Goal: Task Accomplishment & Management: Complete application form

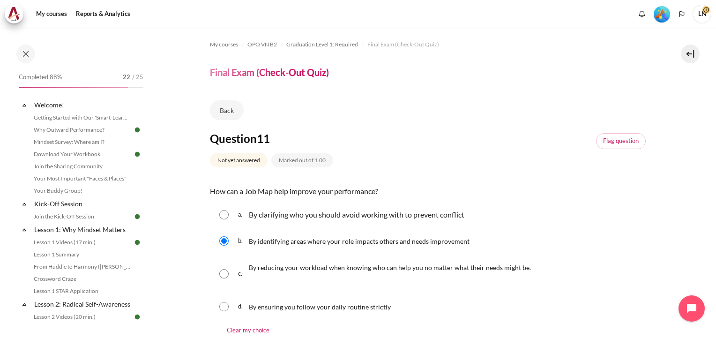
scroll to position [547, 0]
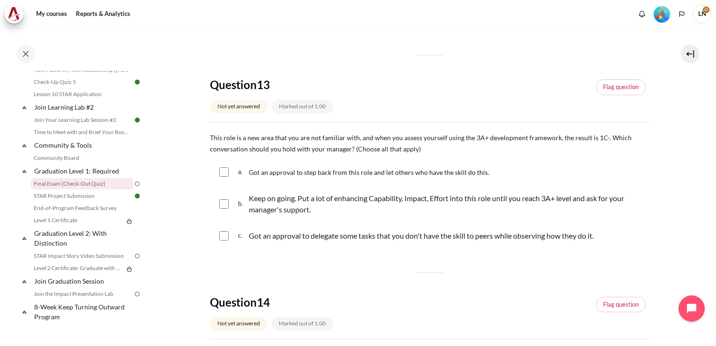
click at [382, 260] on div "Question 11 Not yet answered Marked out of 1.00 Flag question Question text How…" at bounding box center [429, 160] width 439 height 1151
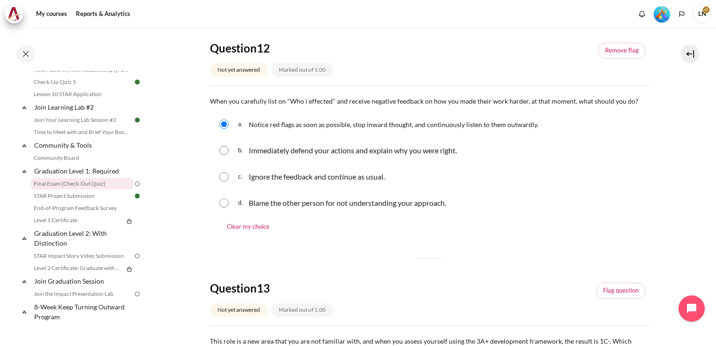
scroll to position [359, 0]
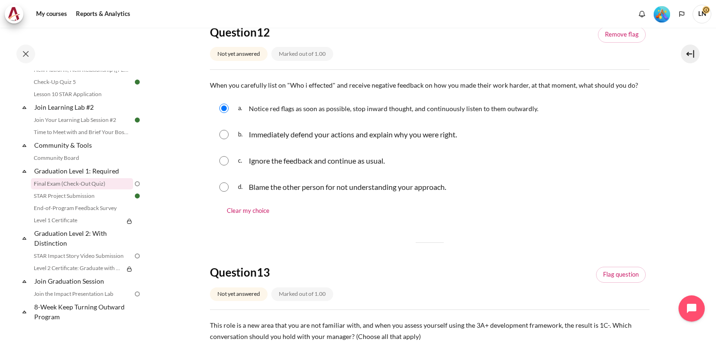
click at [178, 200] on section "My courses OPO VN B2 Graduation Level 1: Required Final Exam (Check-Out Quiz) F…" at bounding box center [429, 323] width 559 height 1310
click at [179, 242] on section "My courses OPO VN B2 Graduation Level 1: Required Final Exam (Check-Out Quiz) F…" at bounding box center [429, 323] width 559 height 1310
click at [193, 200] on section "My courses OPO VN B2 Graduation Level 1: Required Final Exam (Check-Out Quiz) F…" at bounding box center [429, 323] width 559 height 1310
click at [192, 194] on section "My courses OPO VN B2 Graduation Level 1: Required Final Exam (Check-Out Quiz) F…" at bounding box center [429, 323] width 559 height 1310
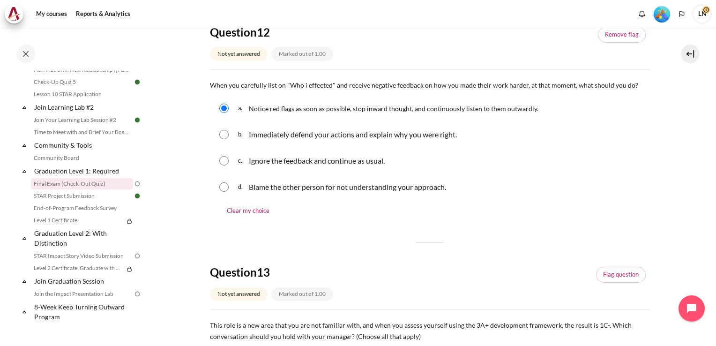
click at [192, 194] on section "My courses OPO VN B2 Graduation Level 1: Required Final Exam (Check-Out Quiz) F…" at bounding box center [429, 323] width 559 height 1310
click at [669, 153] on section "My courses OPO VN B2 Graduation Level 1: Required Final Exam (Check-Out Quiz) F…" at bounding box center [429, 323] width 559 height 1310
click at [172, 52] on section "My courses OPO VN B2 Graduation Level 1: Required Final Exam (Check-Out Quiz) F…" at bounding box center [429, 323] width 559 height 1310
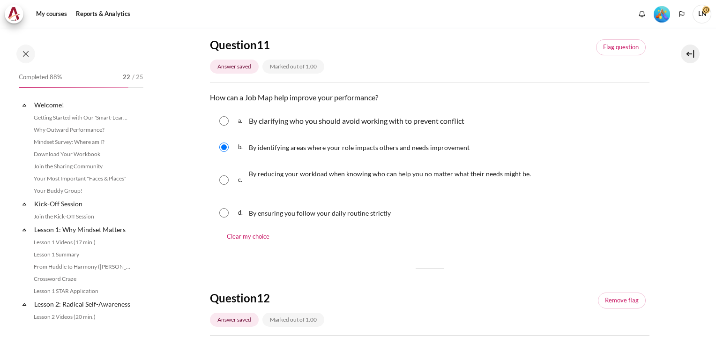
scroll to position [934, 0]
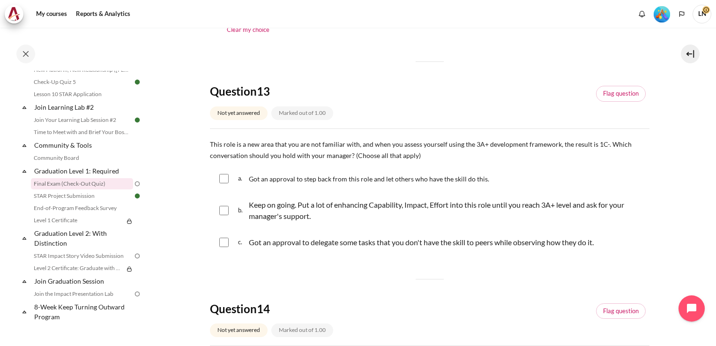
scroll to position [562, 0]
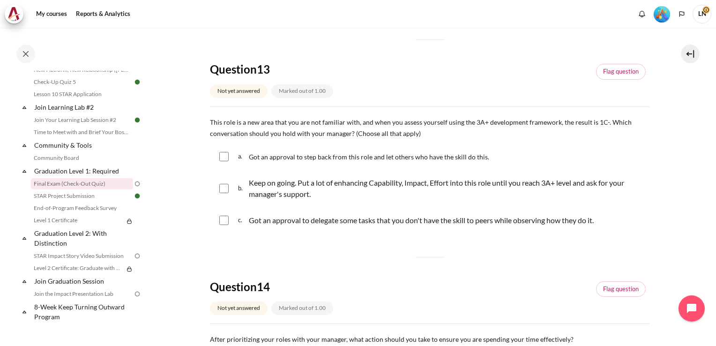
click at [355, 249] on div "Question 11 Answer saved Marked out of 1.00 Flag question Question text How can…" at bounding box center [429, 144] width 439 height 1151
click at [188, 178] on section "My courses OPO VN B2 Graduation Level 1: Required Final Exam (Check-Out Quiz) F…" at bounding box center [429, 121] width 559 height 1310
click at [178, 185] on section "My courses OPO VN B2 Graduation Level 1: Required Final Exam (Check-Out Quiz) F…" at bounding box center [429, 121] width 559 height 1310
drag, startPoint x: 180, startPoint y: 189, endPoint x: 211, endPoint y: 195, distance: 31.6
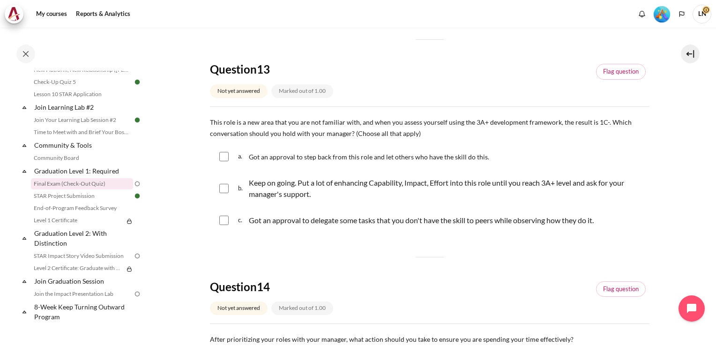
click at [211, 195] on section "My courses OPO VN B2 Graduation Level 1: Required Final Exam (Check-Out Quiz) F…" at bounding box center [429, 121] width 559 height 1310
click at [340, 256] on div "Question 11 Answer saved Marked out of 1.00 Flag question Question text How can…" at bounding box center [429, 144] width 439 height 1151
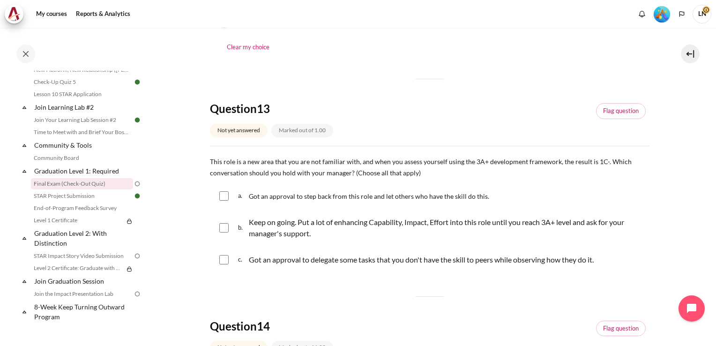
scroll to position [544, 0]
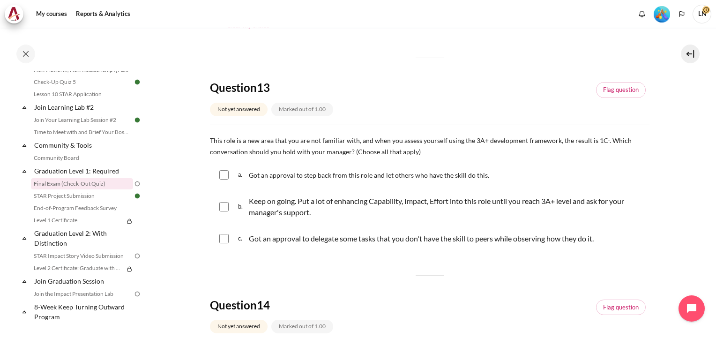
click at [553, 264] on div "Question 11 Answer saved Marked out of 1.00 Flag question Question text How can…" at bounding box center [429, 162] width 439 height 1151
click at [318, 274] on div "Question 11 Answer saved Marked out of 1.00 Flag question Question text How can…" at bounding box center [429, 162] width 439 height 1151
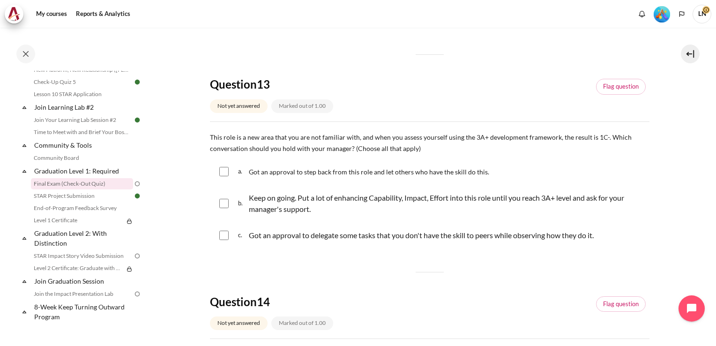
scroll to position [565, 0]
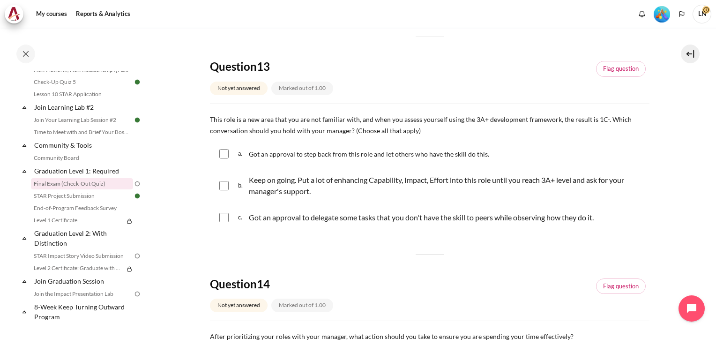
click at [584, 197] on div "Keep on going. Put a lot of enhancing Capability, Impact, Effort into this role…" at bounding box center [447, 185] width 396 height 26
click at [221, 185] on input "Content" at bounding box center [223, 185] width 9 height 9
checkbox input "false"
click at [469, 87] on div "Question 13 Not yet answered Marked out of 1.00 Flag question" at bounding box center [429, 81] width 439 height 44
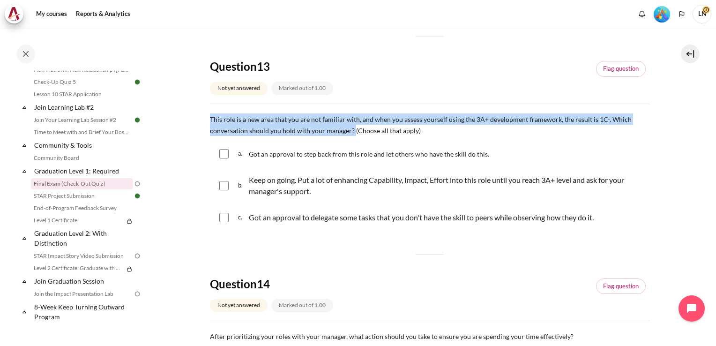
drag, startPoint x: 210, startPoint y: 121, endPoint x: 351, endPoint y: 126, distance: 141.1
click at [351, 126] on span "This role is a new area that you are not familiar with, and when you assess you…" at bounding box center [421, 124] width 422 height 19
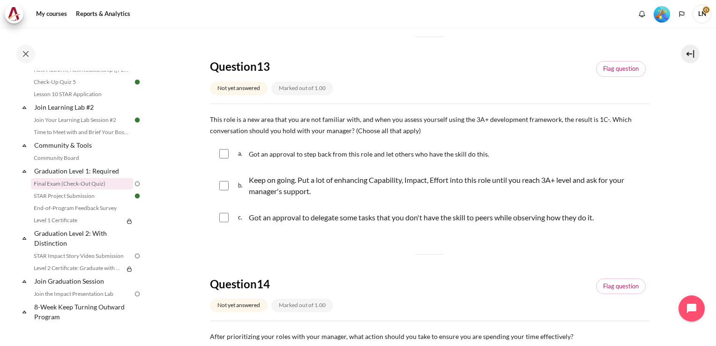
click at [213, 30] on div "Question 11 Answer saved Marked out of 1.00 Flag question Question text How can…" at bounding box center [429, 141] width 439 height 1151
click at [621, 252] on div "Question 11 Answer saved Marked out of 1.00 Flag question Question text How can…" at bounding box center [429, 141] width 439 height 1151
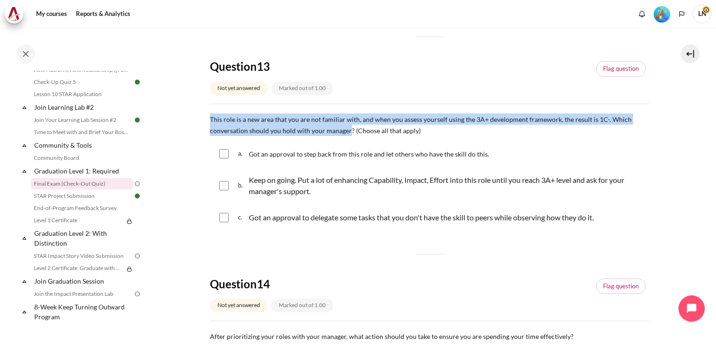
drag, startPoint x: 347, startPoint y: 129, endPoint x: 205, endPoint y: 120, distance: 142.2
click at [205, 120] on section "My courses OPO VN B2 Graduation Level 1: Required Final Exam (Check-Out Quiz) F…" at bounding box center [429, 118] width 559 height 1310
copy span "This role is a new area that you are not familiar with, and when you assess you…"
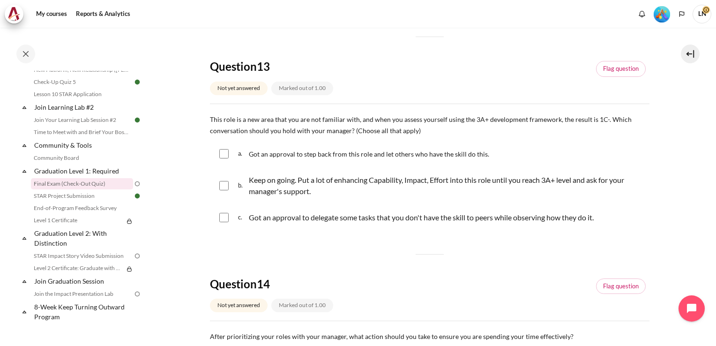
click at [373, 257] on div "Question 11 Answer saved Marked out of 1.00 Flag question Question text How can…" at bounding box center [429, 141] width 439 height 1151
drag, startPoint x: 385, startPoint y: 155, endPoint x: 426, endPoint y: 156, distance: 40.8
click at [426, 156] on span "Got an approval to step back from this role and let others who have the skill d…" at bounding box center [369, 154] width 240 height 8
checkbox input "true"
drag, startPoint x: 298, startPoint y: 180, endPoint x: 396, endPoint y: 178, distance: 97.4
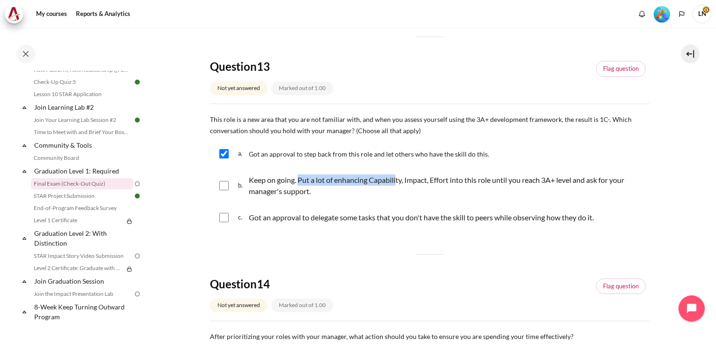
click at [396, 178] on p "Keep on going. Put a lot of enhancing Capability, Impact, Effort into this role…" at bounding box center [447, 185] width 396 height 22
drag, startPoint x: 396, startPoint y: 178, endPoint x: 439, endPoint y: 185, distance: 44.0
click at [439, 185] on p "Keep on going. Put a lot of enhancing Capability, Impact, Effort into this role…" at bounding box center [447, 185] width 396 height 22
click at [224, 187] on input "Content" at bounding box center [223, 185] width 9 height 9
drag, startPoint x: 249, startPoint y: 218, endPoint x: 599, endPoint y: 211, distance: 350.0
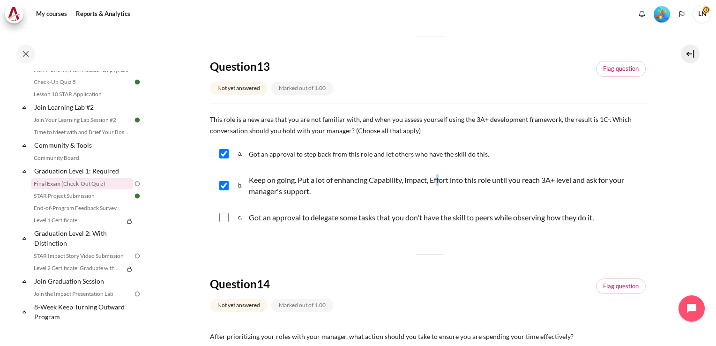
click at [599, 211] on div "c. Got an approval to delegate some tasks that you don't have the skill to peer…" at bounding box center [429, 217] width 439 height 24
copy p "Got an approval to delegate some tasks that you don't have the skill to peers w…"
drag, startPoint x: 250, startPoint y: 154, endPoint x: 486, endPoint y: 156, distance: 236.6
click at [486, 156] on div "a. Got an approval to step back from this role and let others who have the skil…" at bounding box center [429, 153] width 439 height 24
copy span "Got an approval to step back from this role and let others who have the skill d…"
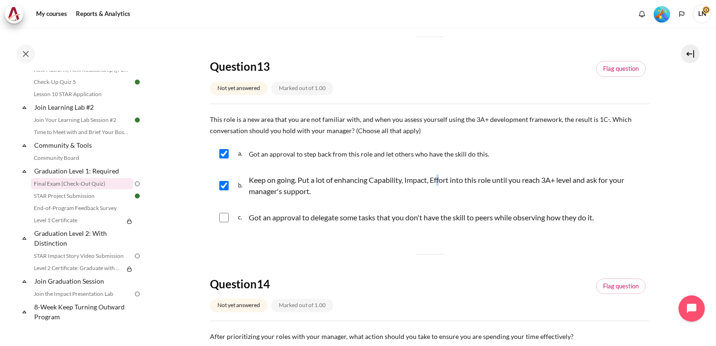
drag, startPoint x: 312, startPoint y: 192, endPoint x: 251, endPoint y: 183, distance: 62.1
click at [251, 183] on p "Keep on going. Put a lot of enhancing Capability, Impact, Effort into this role…" at bounding box center [447, 185] width 396 height 22
copy p "Keep on going. Put a lot of enhancing Capability, Impact, Effort into this role…"
click at [227, 186] on input "Content" at bounding box center [223, 185] width 9 height 9
checkbox input "true"
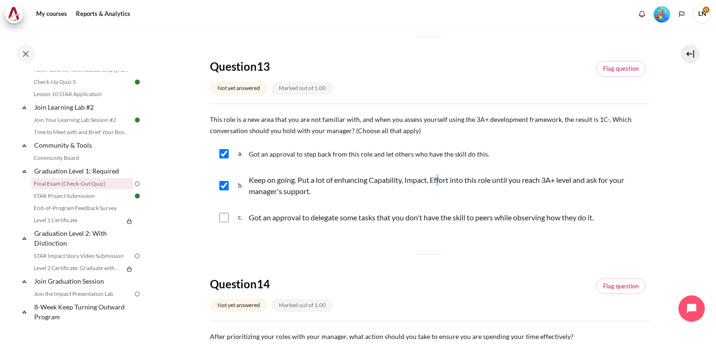
click at [224, 220] on input "Content" at bounding box center [223, 217] width 9 height 9
checkbox input "true"
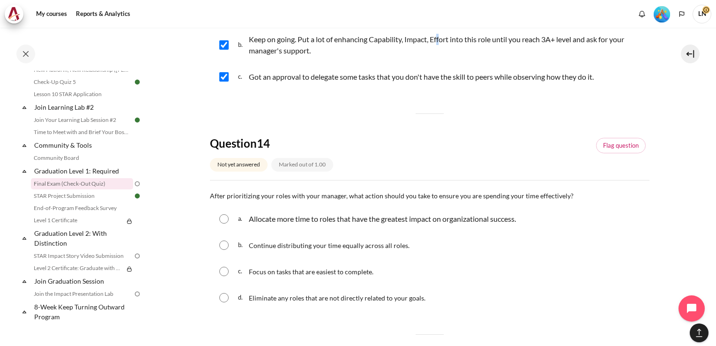
scroll to position [752, 0]
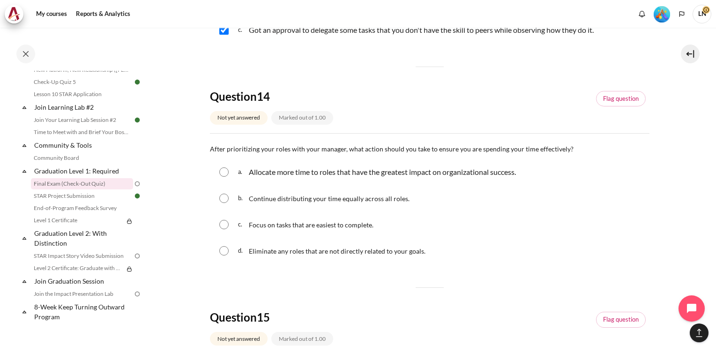
click at [512, 251] on div "d. Eliminate any roles that are not directly related to your goals." at bounding box center [429, 250] width 439 height 24
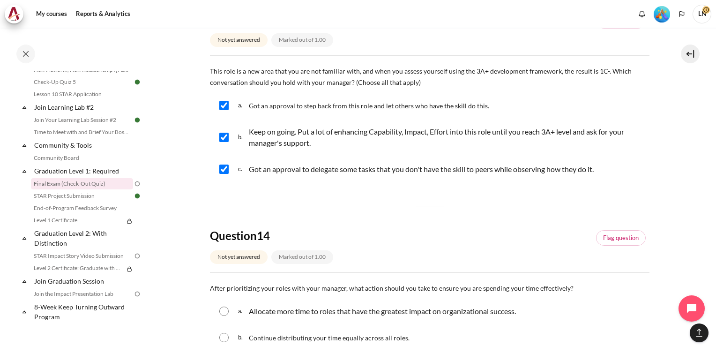
scroll to position [612, 0]
click at [514, 215] on div "Question 11 Answer saved Marked out of 1.00 Flag question Question text How can…" at bounding box center [429, 94] width 439 height 1151
click at [514, 214] on div "Question 11 Answer saved Marked out of 1.00 Flag question Question text How can…" at bounding box center [429, 94] width 439 height 1151
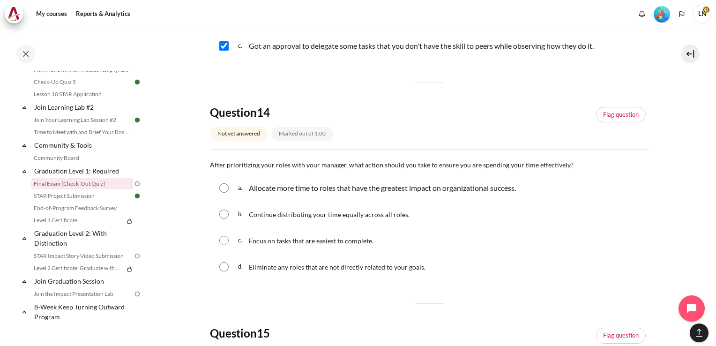
scroll to position [752, 0]
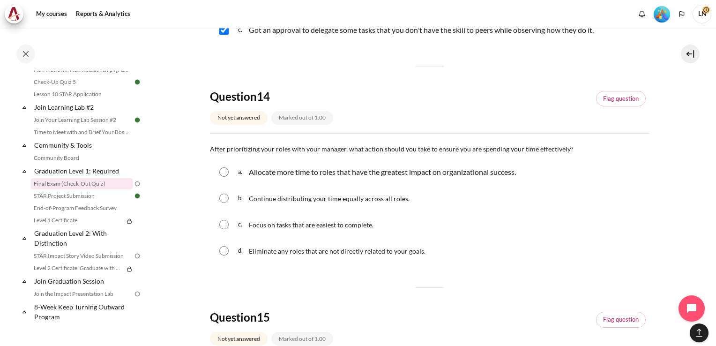
click at [220, 171] on input "Content" at bounding box center [223, 171] width 9 height 9
radio input "true"
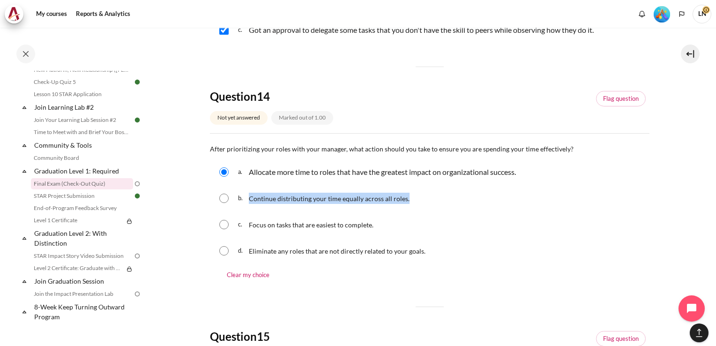
drag, startPoint x: 249, startPoint y: 199, endPoint x: 406, endPoint y: 198, distance: 156.4
click at [406, 198] on div "b. Continue distributing your time equally across all roles." at bounding box center [429, 198] width 439 height 24
copy span "Continue distributing your time equally across all roles."
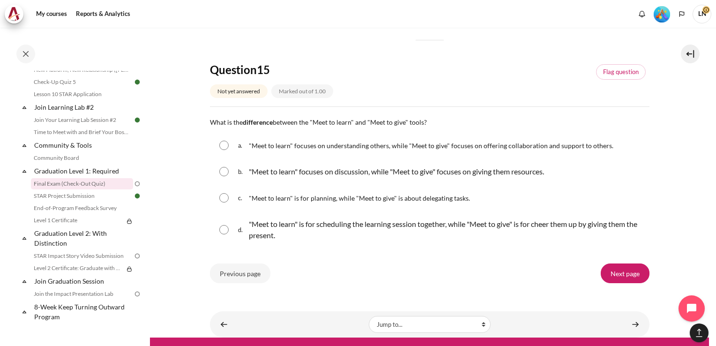
scroll to position [1033, 0]
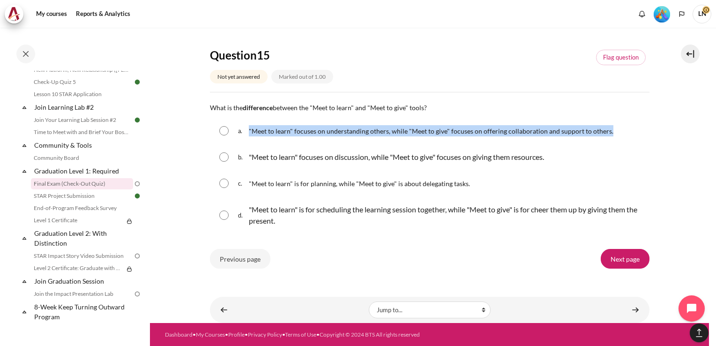
drag, startPoint x: 249, startPoint y: 130, endPoint x: 613, endPoint y: 137, distance: 364.5
click at [613, 137] on div "a. "Meet to learn" focuses on understanding others, while "Meet to give" focuse…" at bounding box center [429, 131] width 439 height 24
copy span ""Meet to learn" focuses on understanding others, while "Meet to give" focuses o…"
click at [225, 133] on input "Content" at bounding box center [223, 130] width 9 height 9
radio input "true"
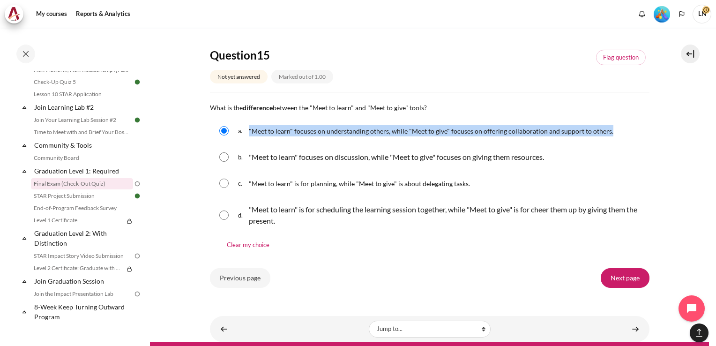
scroll to position [1053, 0]
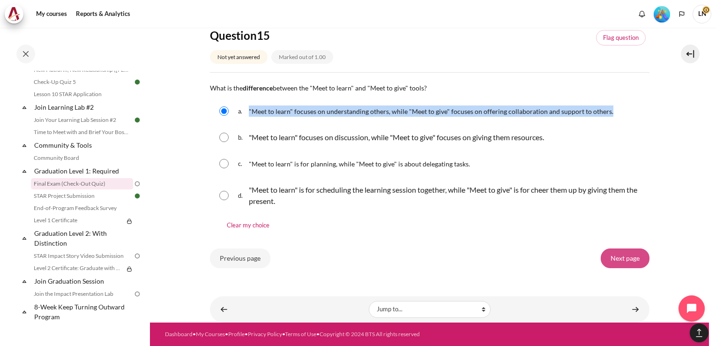
click at [614, 259] on input "Next page" at bounding box center [624, 258] width 49 height 20
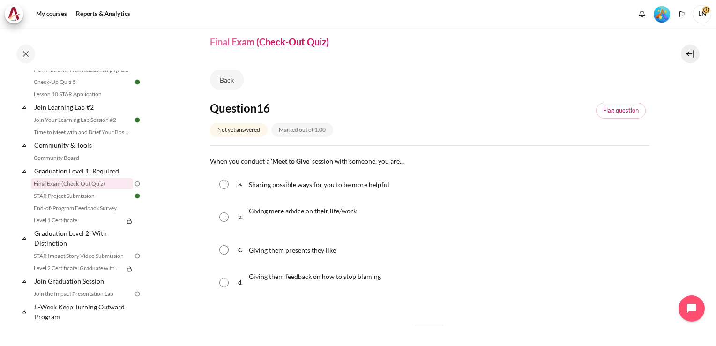
scroll to position [47, 0]
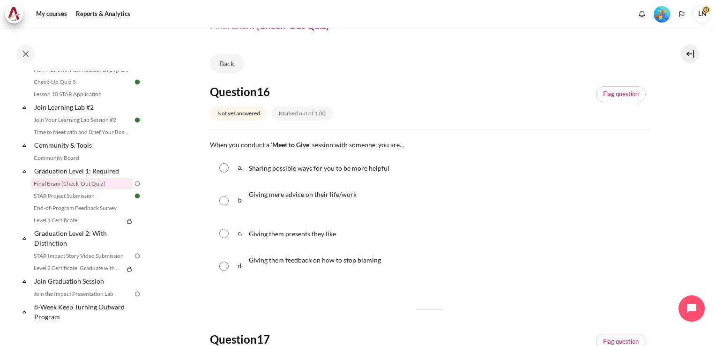
click at [224, 164] on input "Content" at bounding box center [223, 167] width 9 height 9
radio input "true"
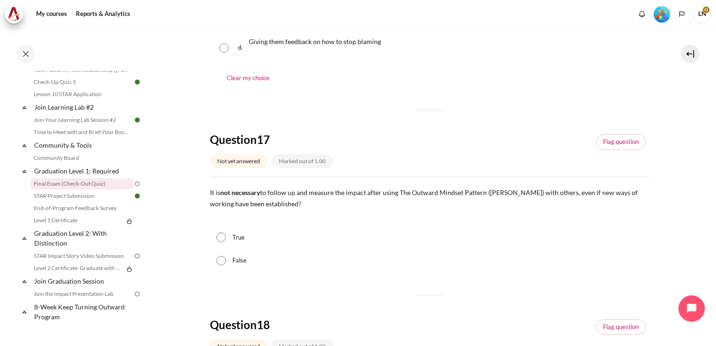
scroll to position [281, 0]
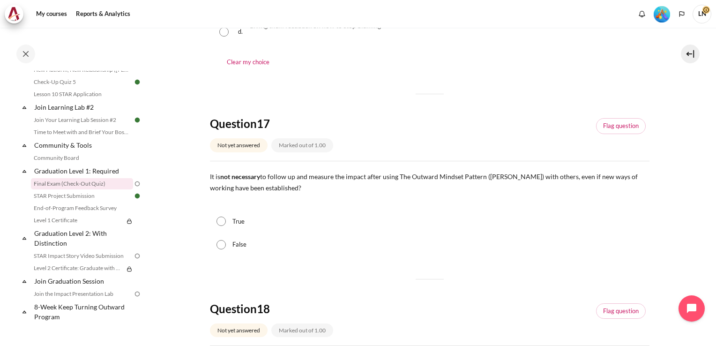
click at [233, 246] on label "False" at bounding box center [239, 244] width 14 height 9
click at [226, 246] on input "False" at bounding box center [220, 244] width 9 height 9
radio input "true"
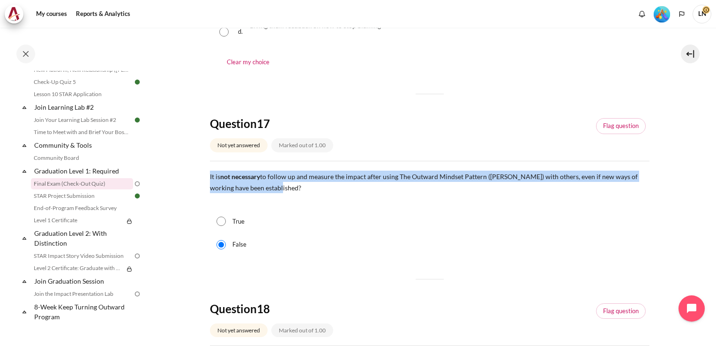
drag, startPoint x: 268, startPoint y: 188, endPoint x: 204, endPoint y: 175, distance: 65.0
copy span "It is not necessary to follow up and measure the impact after using The Outward…"
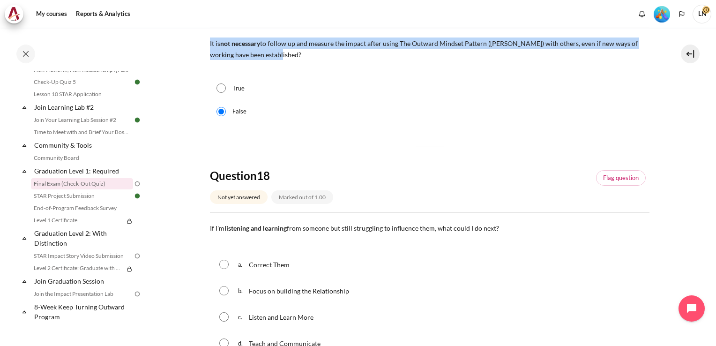
scroll to position [515, 0]
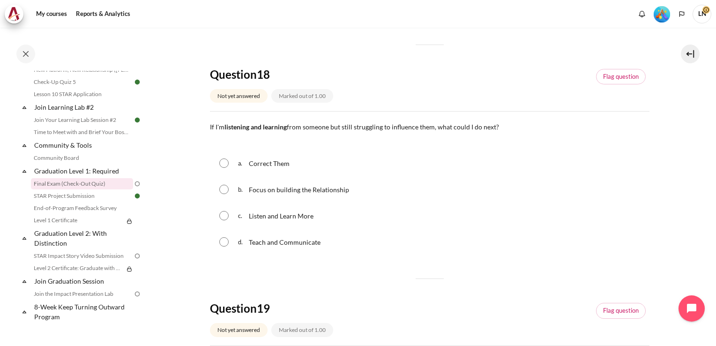
click at [224, 190] on input "Content" at bounding box center [223, 189] width 9 height 9
radio input "true"
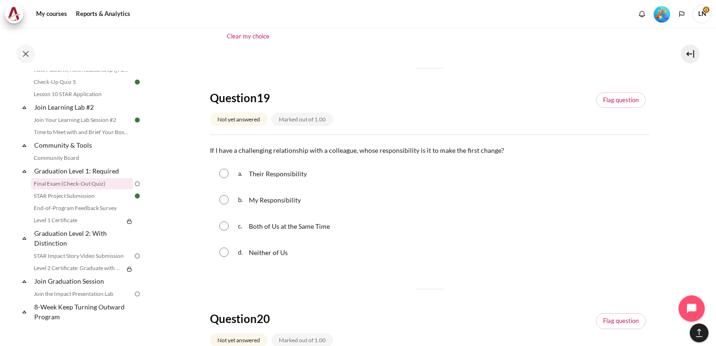
scroll to position [749, 0]
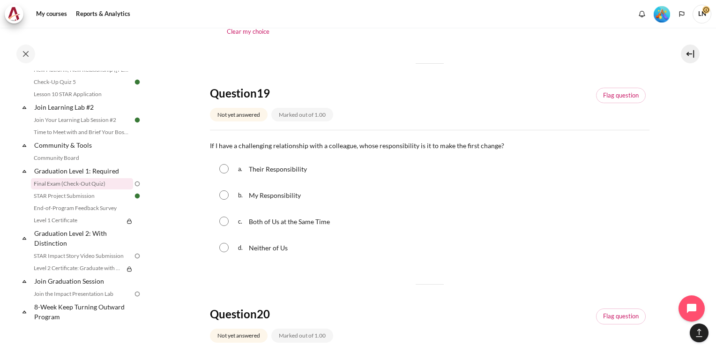
click at [273, 193] on span "My Responsibility" at bounding box center [275, 195] width 52 height 8
radio input "true"
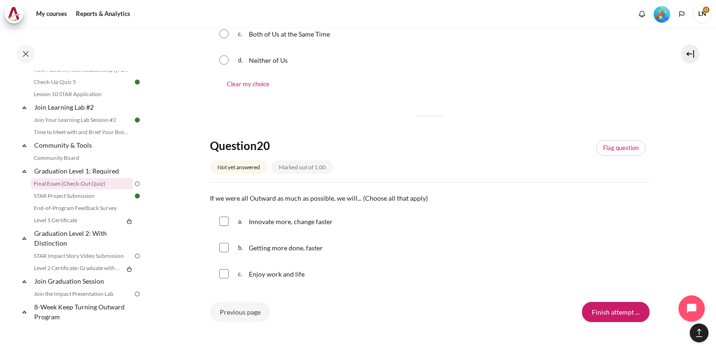
scroll to position [984, 0]
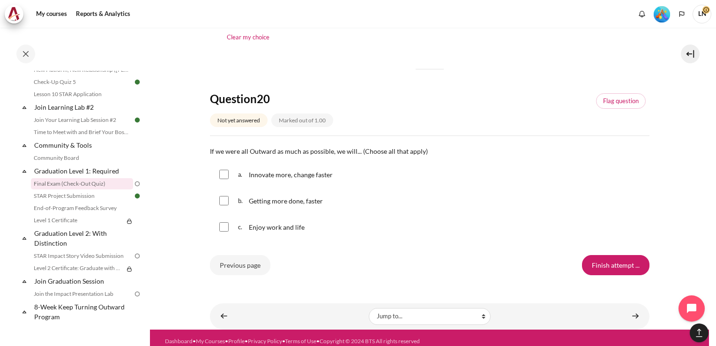
click at [444, 262] on div "Previous page Finish attempt ..." at bounding box center [429, 265] width 439 height 20
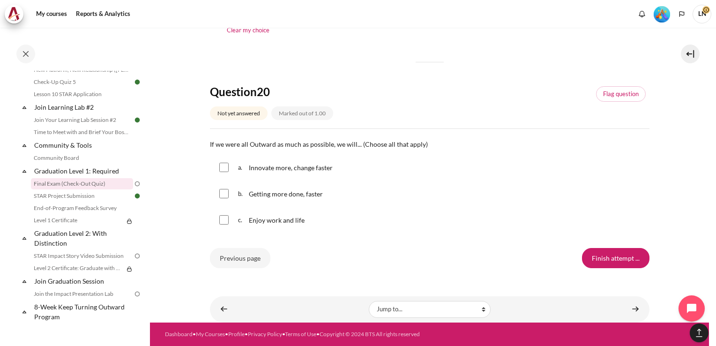
click at [444, 262] on div "Previous page Finish attempt ..." at bounding box center [429, 258] width 439 height 20
click at [486, 255] on div "Previous page Finish attempt ..." at bounding box center [429, 258] width 439 height 20
click at [282, 222] on span "Enjoy work and life" at bounding box center [277, 220] width 56 height 8
checkbox input "true"
click at [598, 263] on input "Finish attempt ..." at bounding box center [615, 258] width 67 height 20
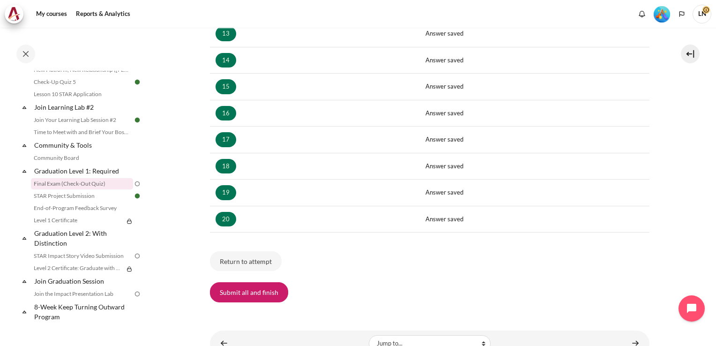
scroll to position [531, 0]
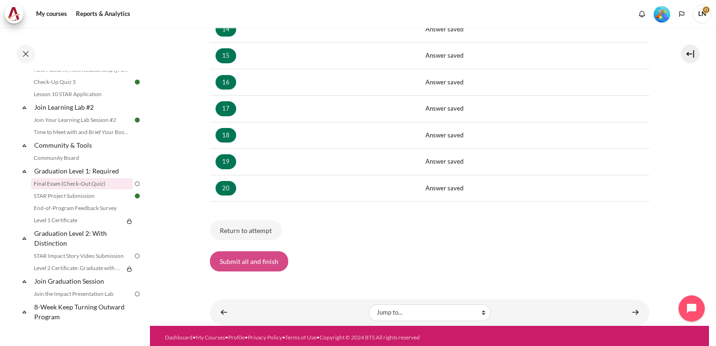
click at [273, 256] on button "Submit all and finish" at bounding box center [249, 261] width 78 height 20
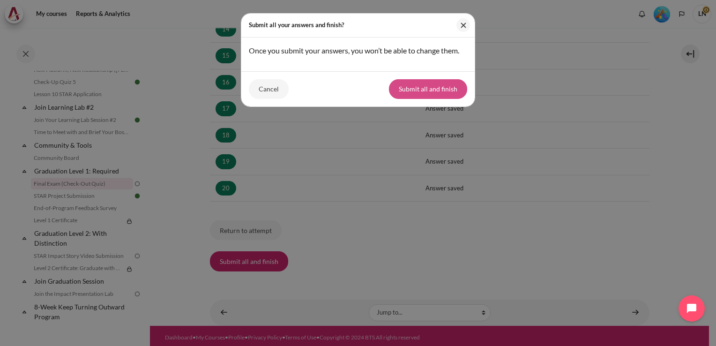
click at [444, 83] on button "Submit all and finish" at bounding box center [428, 89] width 78 height 20
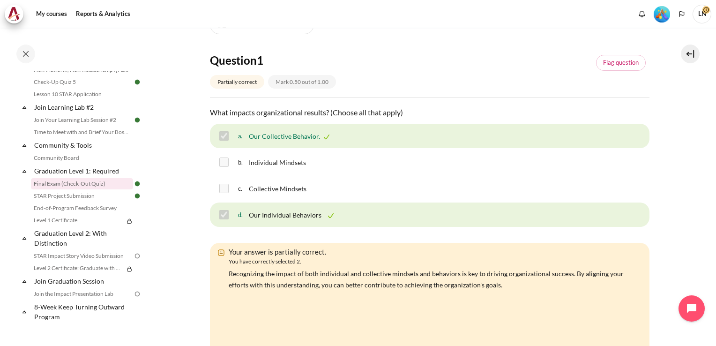
scroll to position [141, 0]
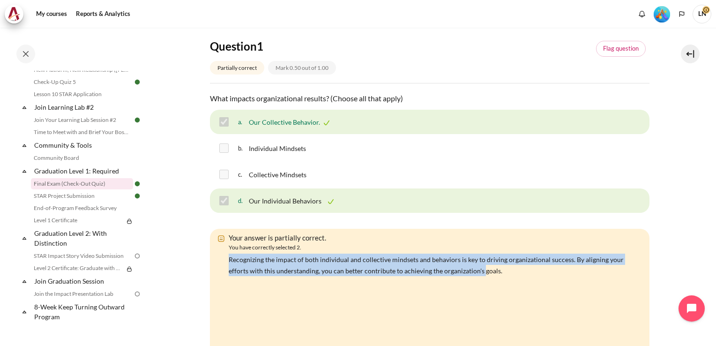
drag, startPoint x: 230, startPoint y: 260, endPoint x: 482, endPoint y: 266, distance: 252.0
click at [482, 266] on p "Recognizing the impact of both individual and collective mindsets and behaviors…" at bounding box center [432, 264] width 407 height 22
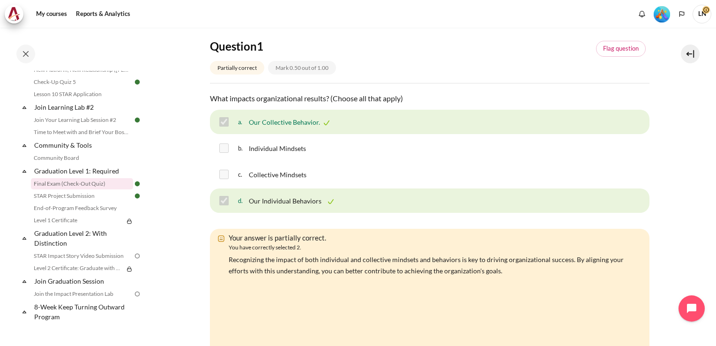
drag, startPoint x: 482, startPoint y: 266, endPoint x: 504, endPoint y: 289, distance: 31.5
click at [504, 289] on div "Recognizing the impact of both individual and collective mindsets and behaviors…" at bounding box center [432, 297] width 407 height 88
click at [503, 271] on p "Recognizing the impact of both individual and collective mindsets and behaviors…" at bounding box center [432, 264] width 407 height 22
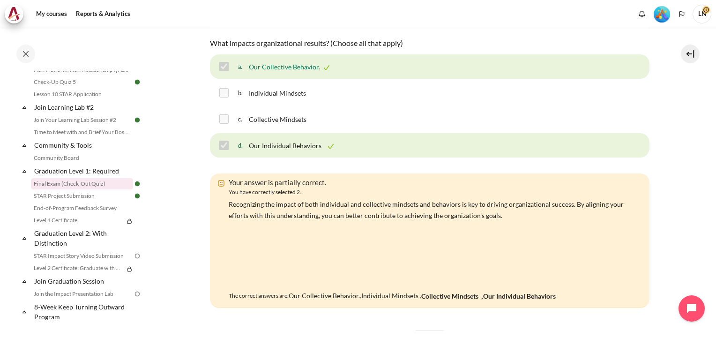
scroll to position [234, 0]
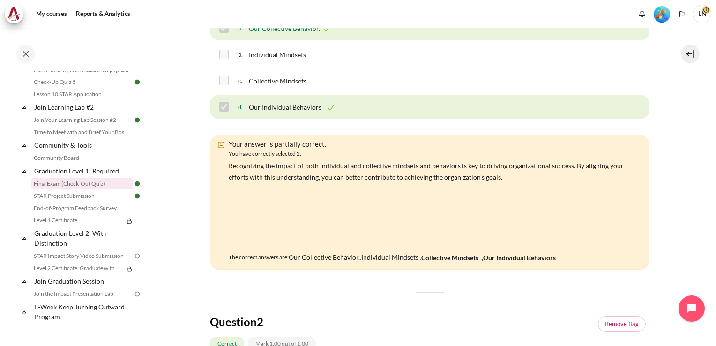
click at [639, 230] on div "Your answer is partially correct. You have correctly selected 2. Recognizing th…" at bounding box center [429, 202] width 439 height 134
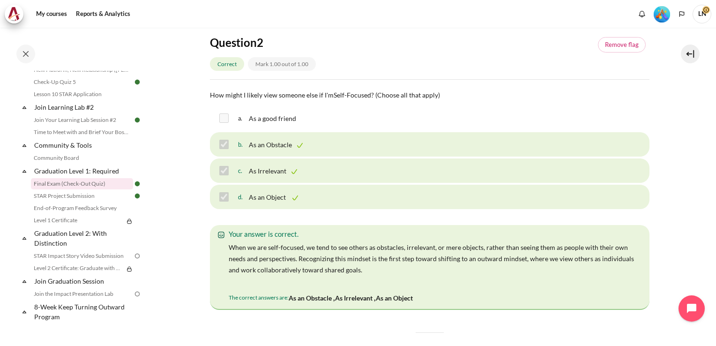
scroll to position [515, 0]
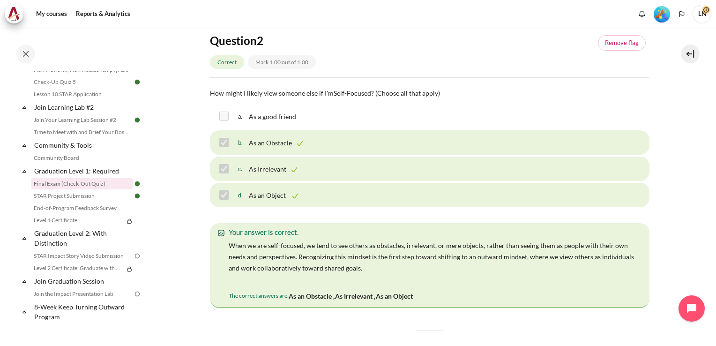
click at [501, 44] on div "Question 2 Correct Mark 1.00 out of 1.00 Remove flag" at bounding box center [429, 55] width 439 height 44
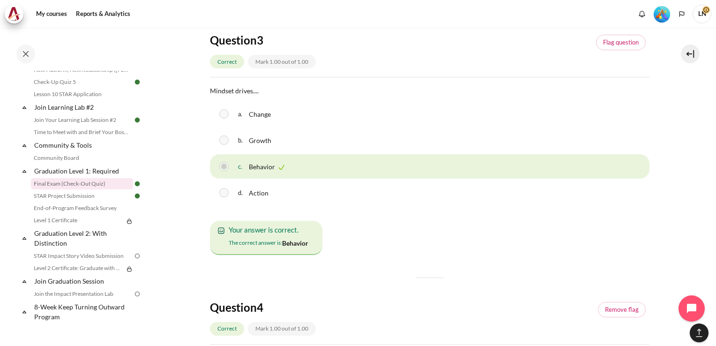
scroll to position [843, 0]
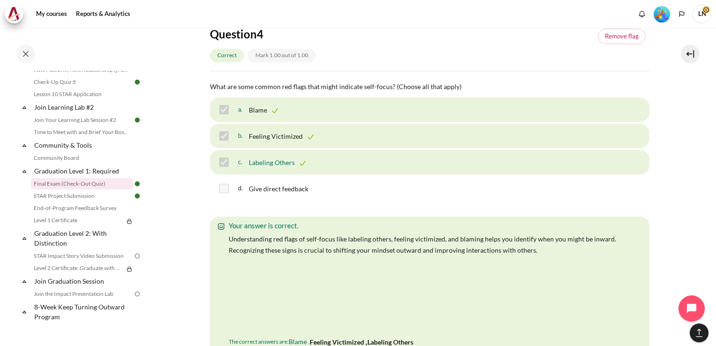
scroll to position [1124, 0]
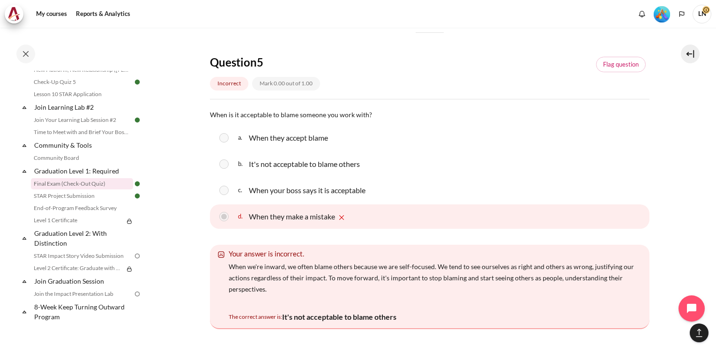
scroll to position [1499, 0]
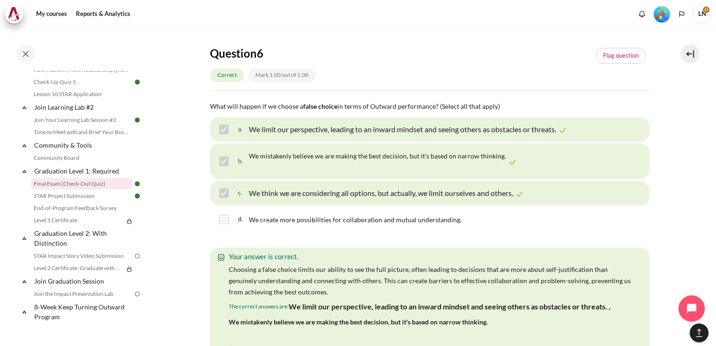
scroll to position [1808, 0]
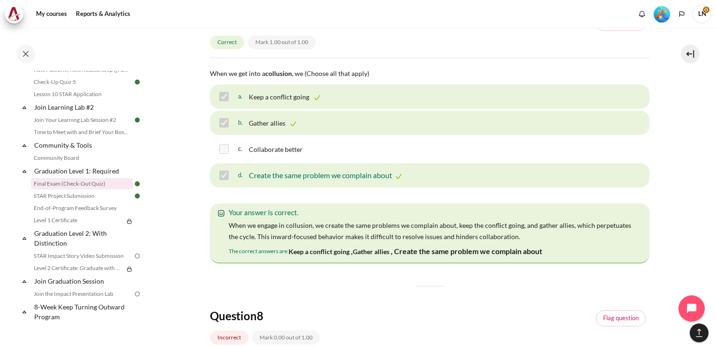
scroll to position [2136, 0]
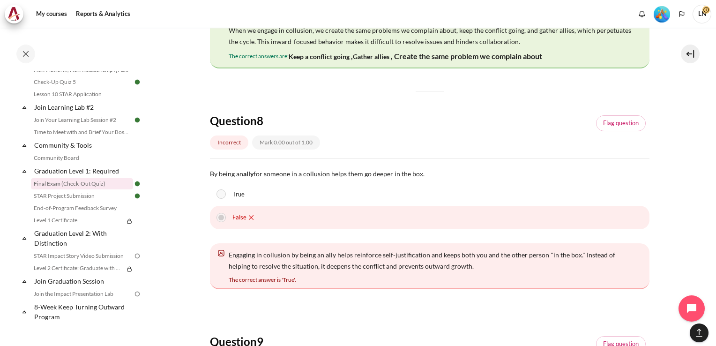
scroll to position [2417, 0]
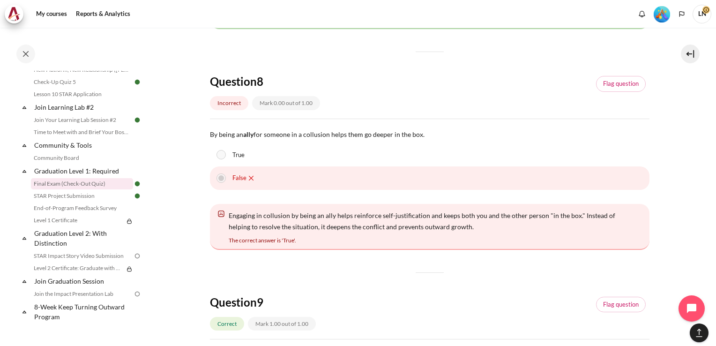
click at [546, 305] on div "Question 9 Correct Mark 1.00 out of 1.00 Flag question" at bounding box center [429, 317] width 439 height 44
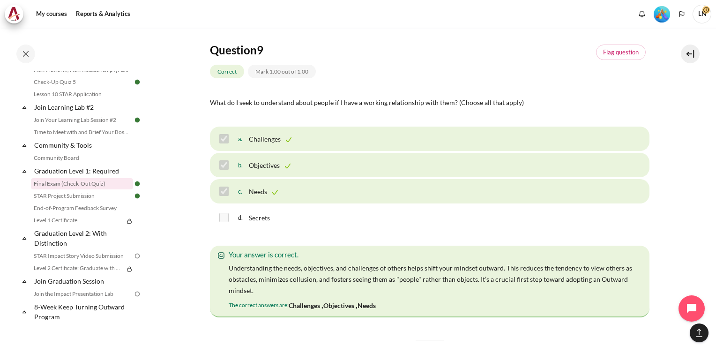
scroll to position [2698, 0]
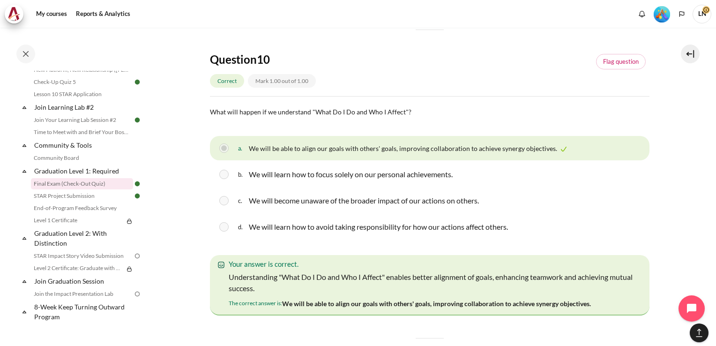
scroll to position [2979, 0]
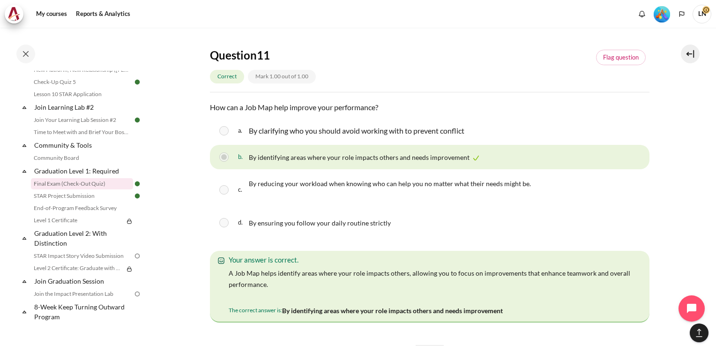
scroll to position [3307, 0]
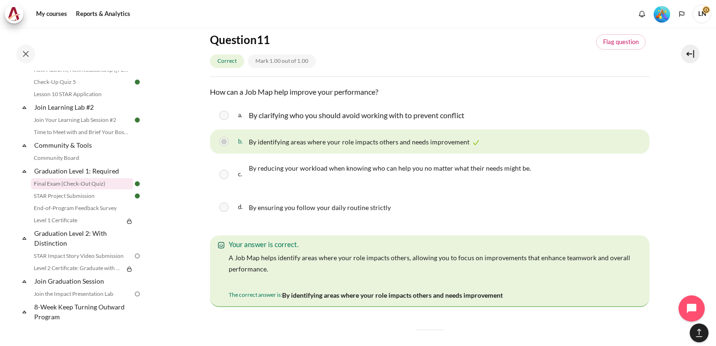
click at [573, 329] on div "Question 1 Partially correct Mark 0.50 out of 1.00 Flag question Question text …" at bounding box center [429, 27] width 439 height 6308
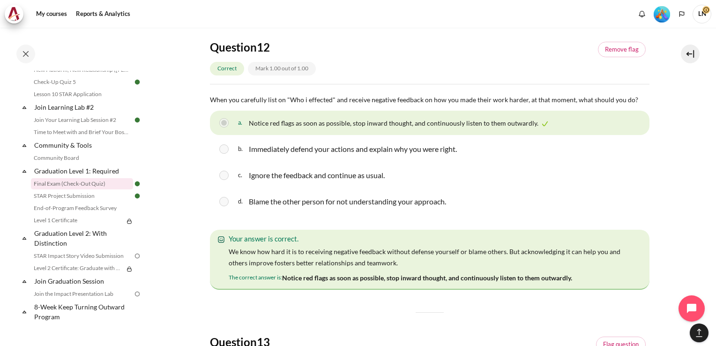
scroll to position [3635, 0]
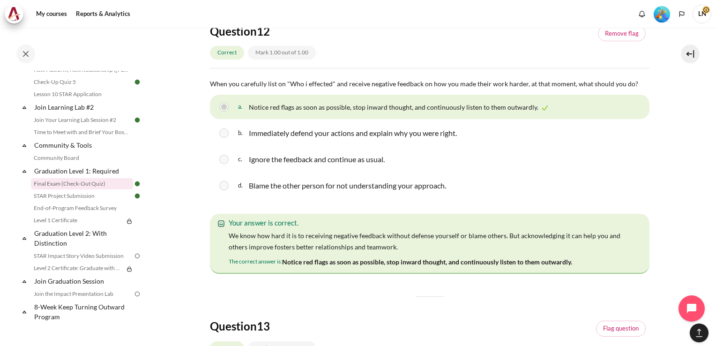
click at [538, 322] on div "Question 13 Correct Mark 1.00 out of 1.00 Flag question" at bounding box center [429, 341] width 439 height 44
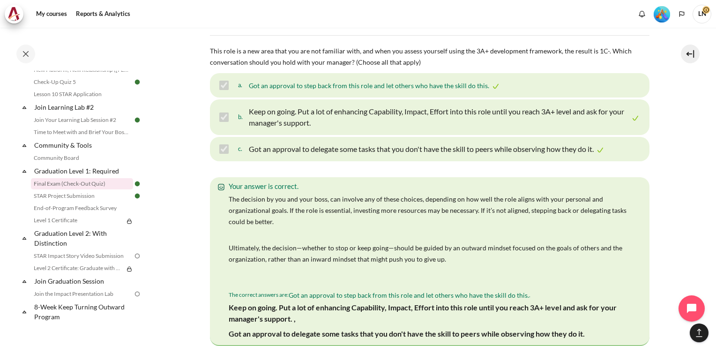
scroll to position [3916, 0]
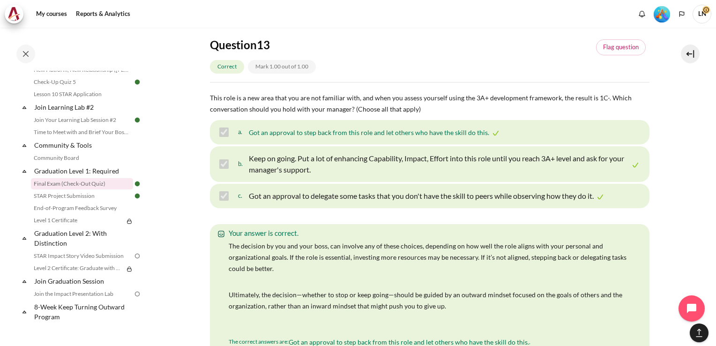
click at [445, 293] on p "Ultimately, the decision—whether to stop or keep going—should be guided by an o…" at bounding box center [432, 300] width 407 height 22
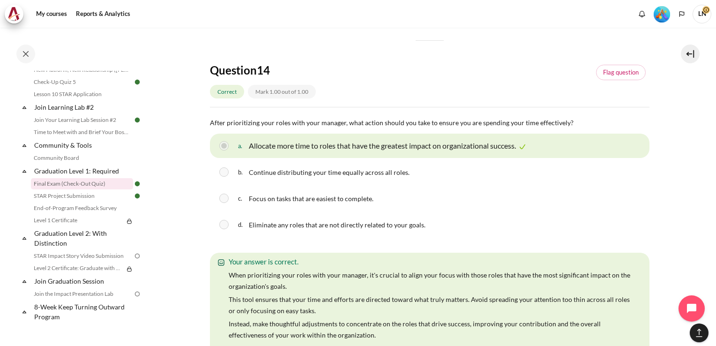
scroll to position [4337, 0]
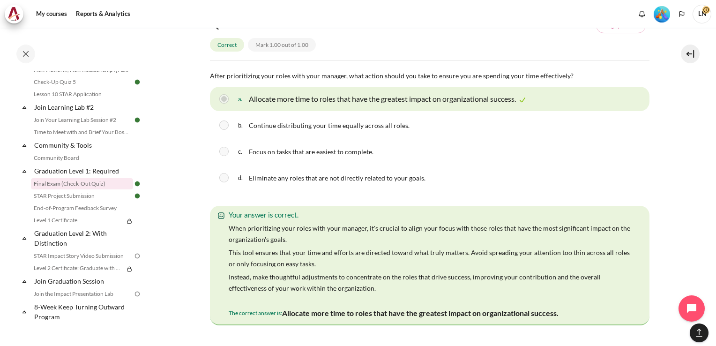
click at [583, 312] on div "Your answer is correct. When prioritizing your roles with your manager, it's cr…" at bounding box center [429, 265] width 439 height 119
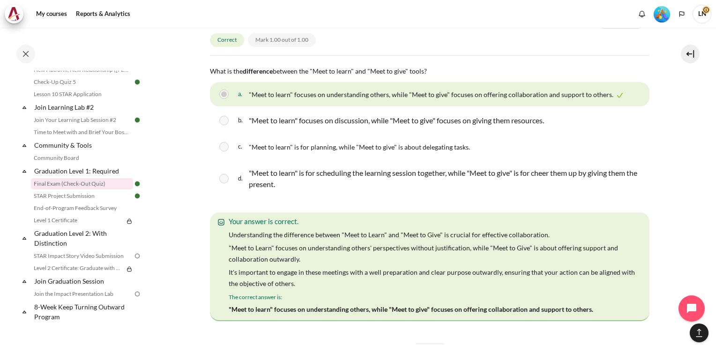
scroll to position [4712, 0]
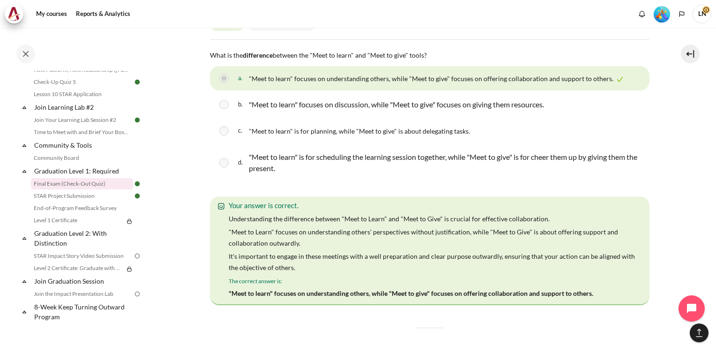
click at [484, 294] on p ""Meet to learn" focuses on understanding others, while "Meet to give" focuses o…" at bounding box center [411, 292] width 364 height 11
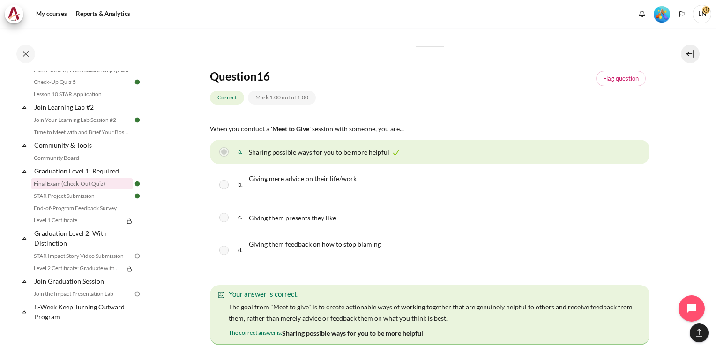
scroll to position [5040, 0]
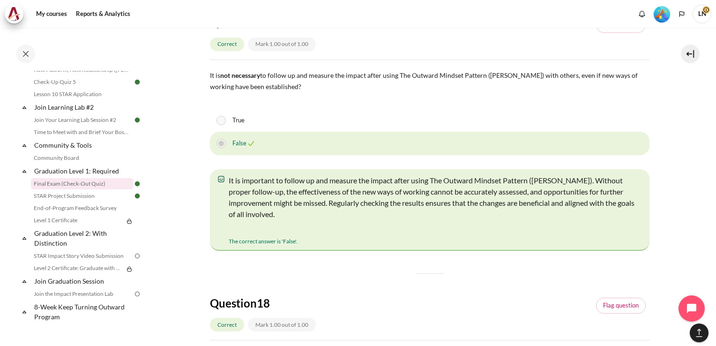
scroll to position [5296, 0]
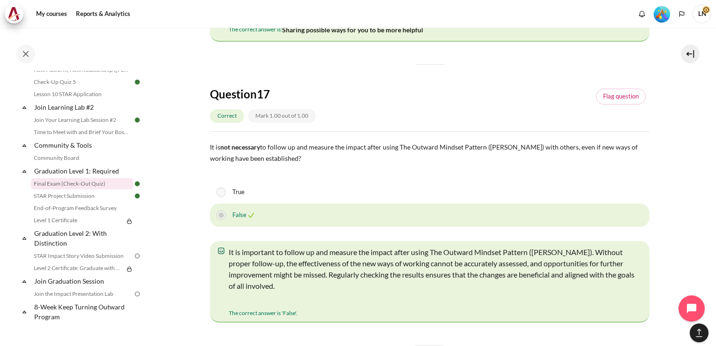
click at [574, 304] on p "Content" at bounding box center [432, 298] width 407 height 11
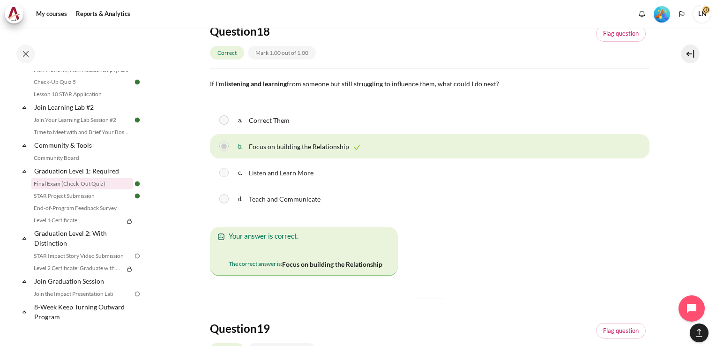
scroll to position [5624, 0]
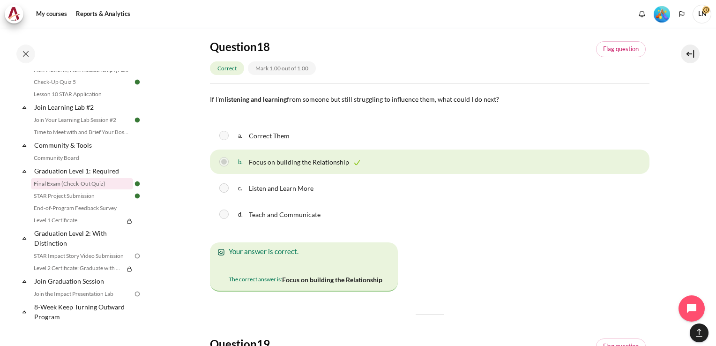
click at [474, 226] on div "d. Teach and Communicate" at bounding box center [429, 214] width 439 height 24
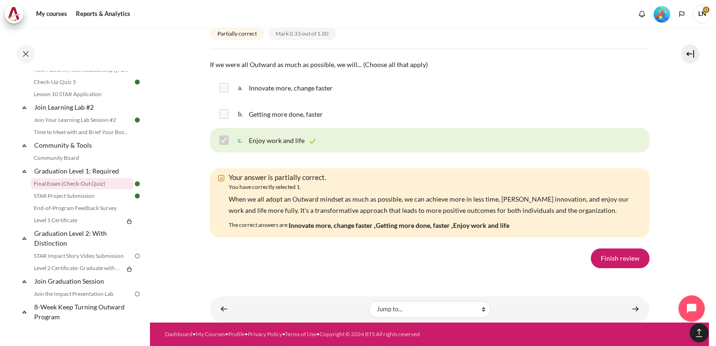
scroll to position [6665, 0]
click at [600, 259] on link "Finish review" at bounding box center [620, 258] width 59 height 20
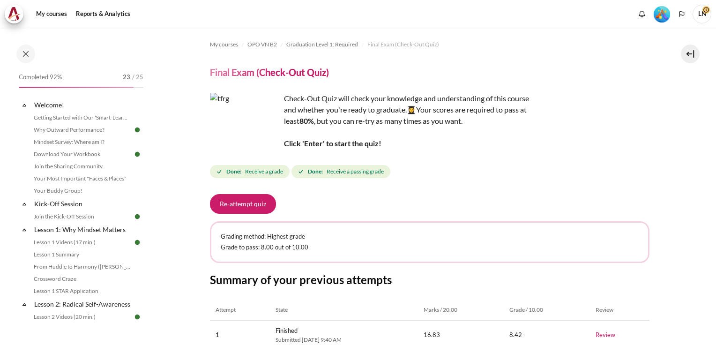
scroll to position [934, 0]
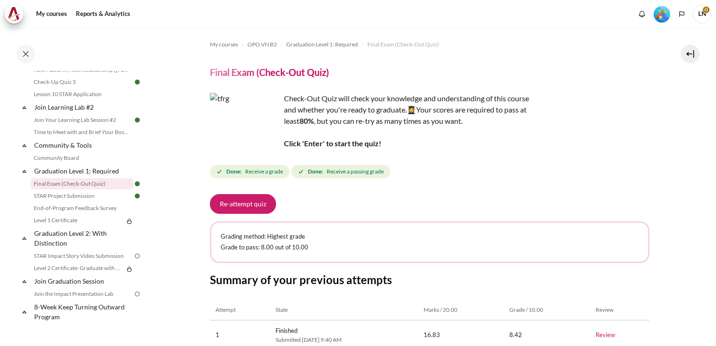
click at [321, 201] on div "Re-attempt quiz" at bounding box center [429, 204] width 439 height 20
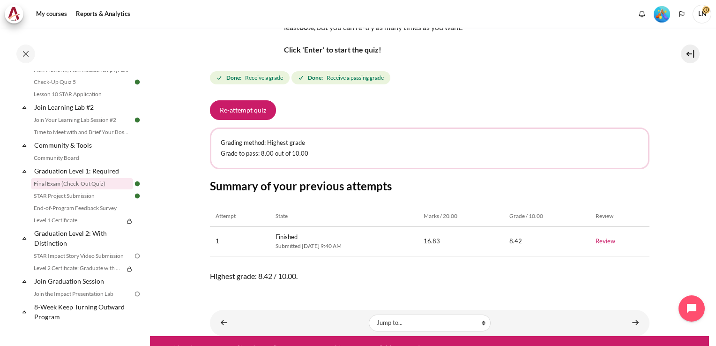
scroll to position [105, 0]
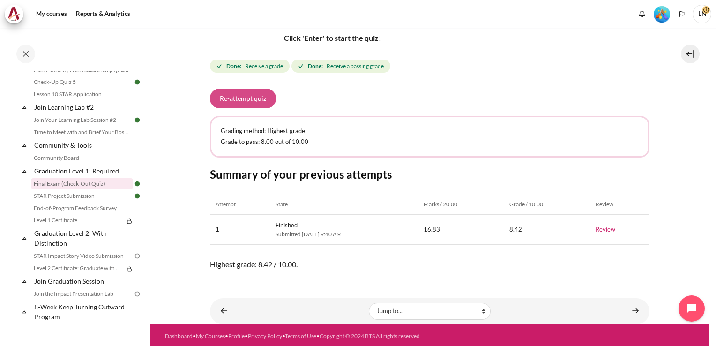
click at [251, 96] on button "Re-attempt quiz" at bounding box center [243, 99] width 66 height 20
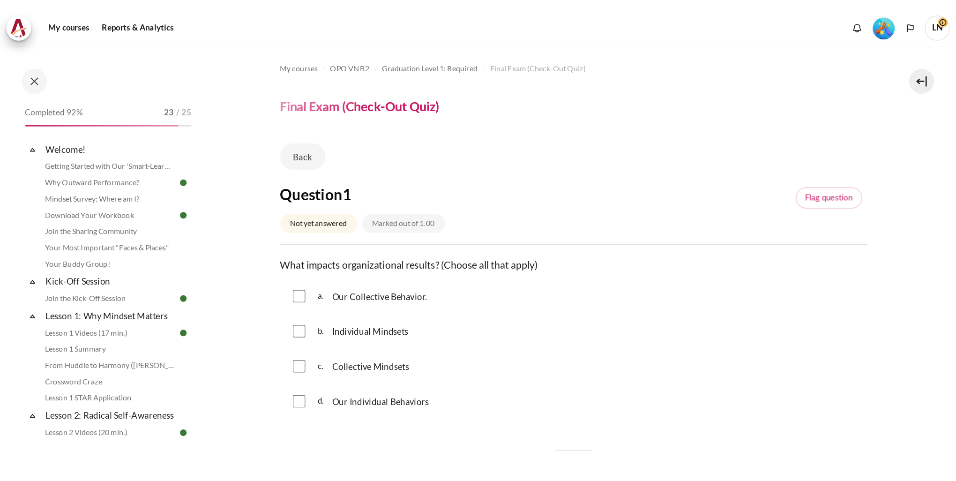
scroll to position [934, 0]
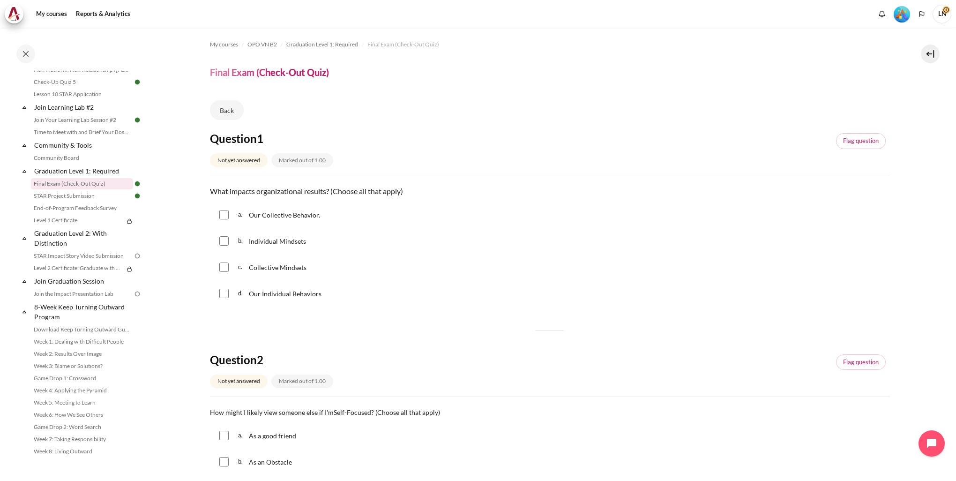
drag, startPoint x: 226, startPoint y: 266, endPoint x: 222, endPoint y: 272, distance: 7.4
click at [225, 267] on input "Content" at bounding box center [223, 266] width 9 height 9
checkbox input "true"
click at [223, 293] on input "Content" at bounding box center [223, 293] width 9 height 9
checkbox input "true"
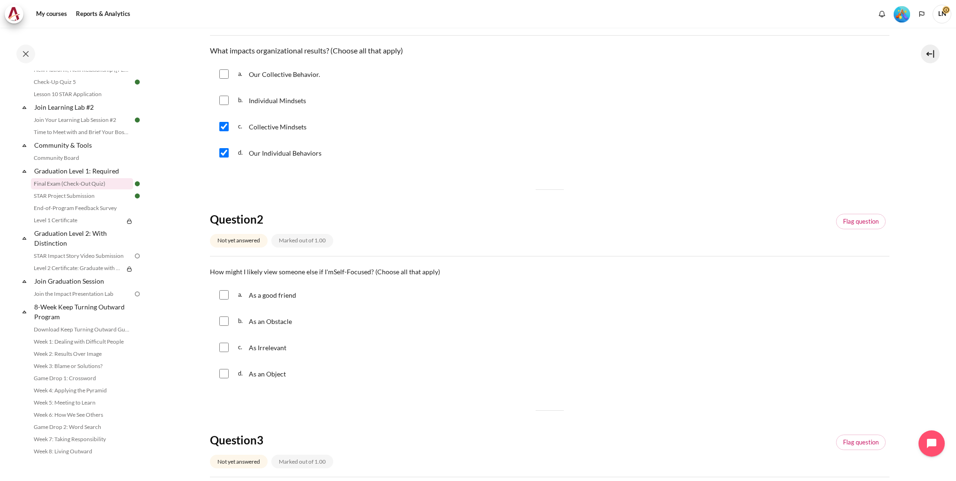
scroll to position [187, 0]
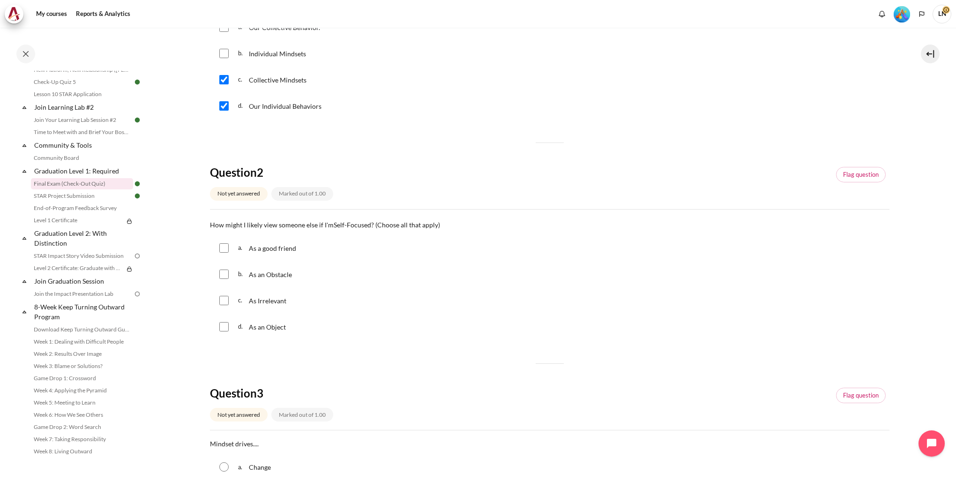
click at [229, 327] on div "d. As an Object" at bounding box center [549, 326] width 679 height 24
click at [226, 305] on div "c. As Irrelevant" at bounding box center [549, 300] width 679 height 24
click at [225, 304] on input "Content" at bounding box center [223, 300] width 9 height 9
checkbox input "true"
click at [223, 322] on input "Content" at bounding box center [223, 326] width 9 height 9
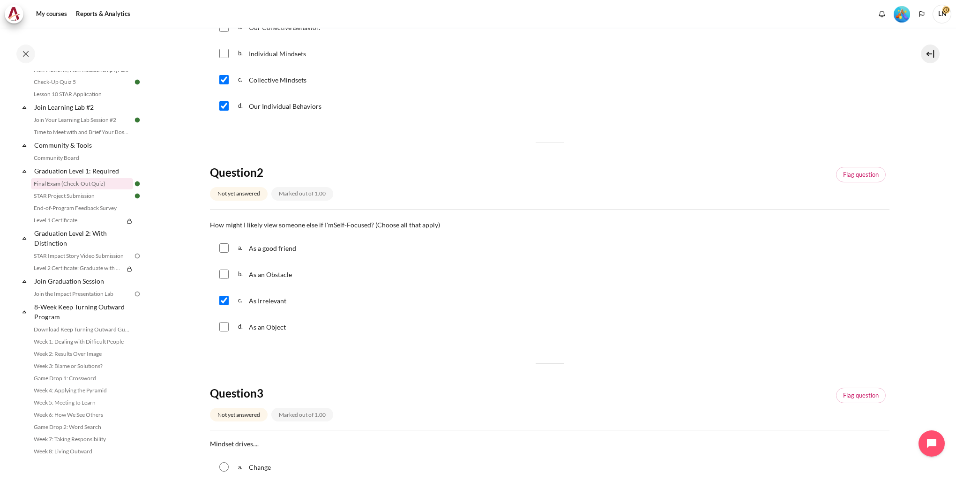
checkbox input "true"
click at [224, 273] on input "Content" at bounding box center [223, 273] width 9 height 9
checkbox input "true"
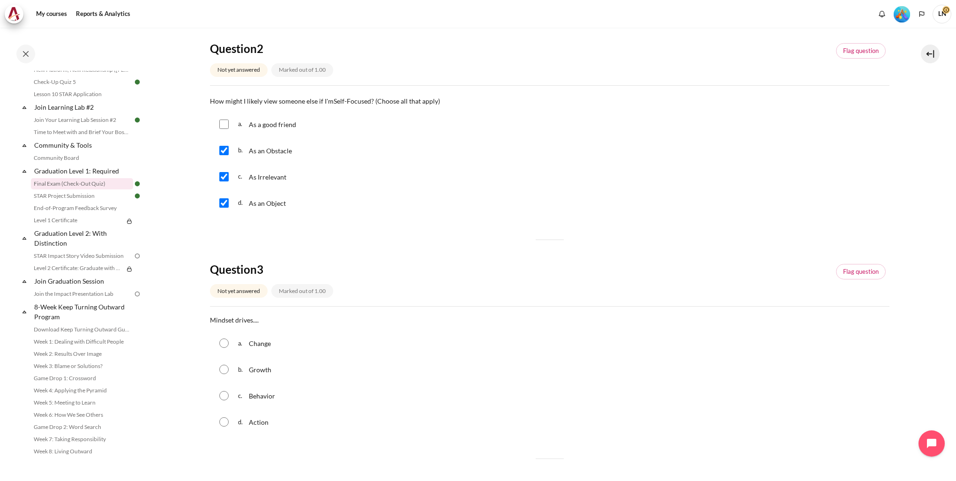
scroll to position [328, 0]
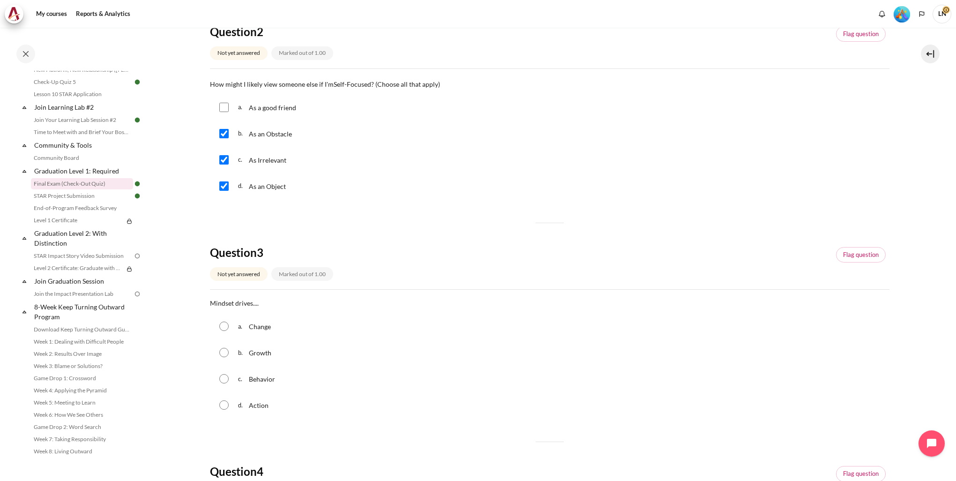
click at [229, 345] on div "c. Behavior" at bounding box center [549, 378] width 679 height 24
click at [225, 345] on input "Content" at bounding box center [223, 378] width 9 height 9
radio input "true"
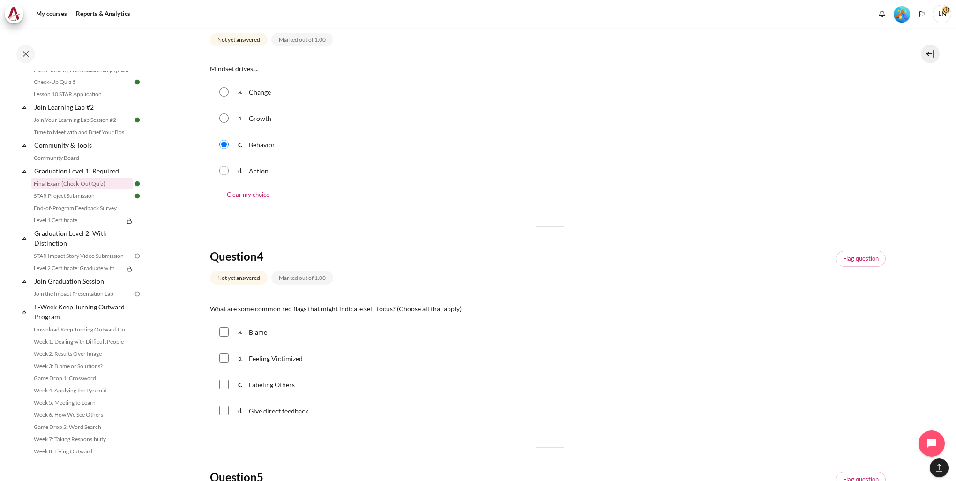
scroll to position [609, 0]
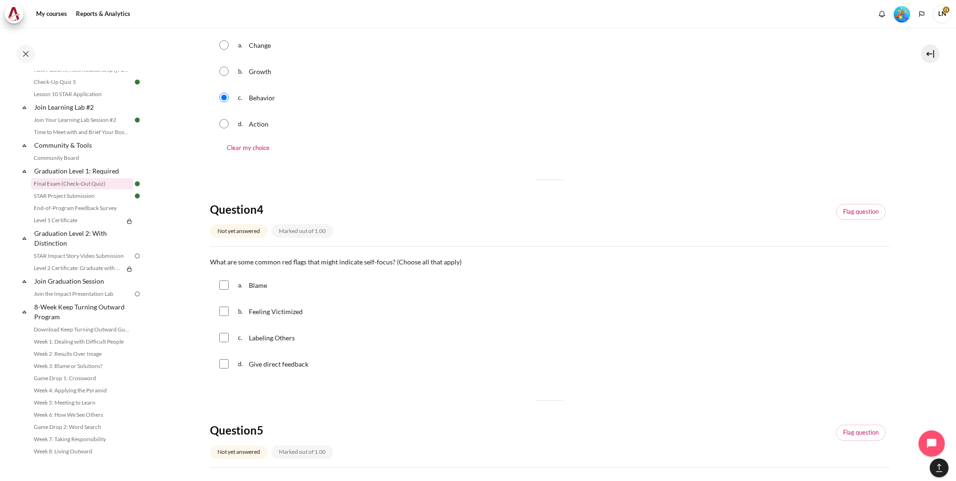
click at [227, 312] on input "Content" at bounding box center [223, 310] width 9 height 9
checkbox input "true"
click at [227, 341] on input "Content" at bounding box center [223, 337] width 9 height 9
checkbox input "true"
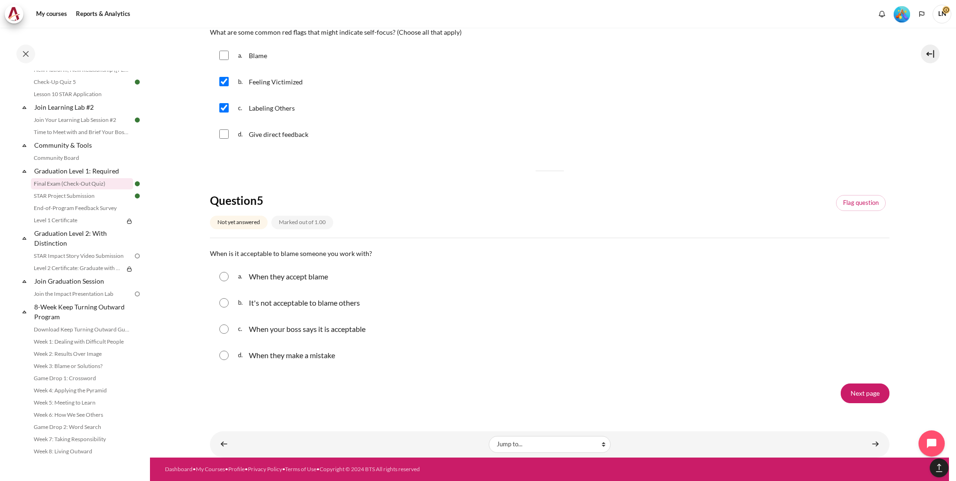
scroll to position [839, 0]
click at [225, 304] on input "Content" at bounding box center [223, 302] width 9 height 9
radio input "true"
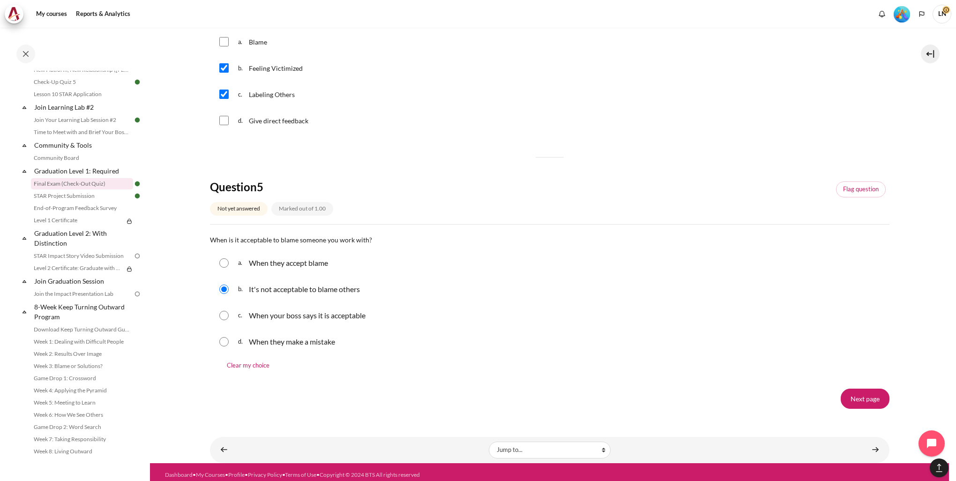
scroll to position [858, 0]
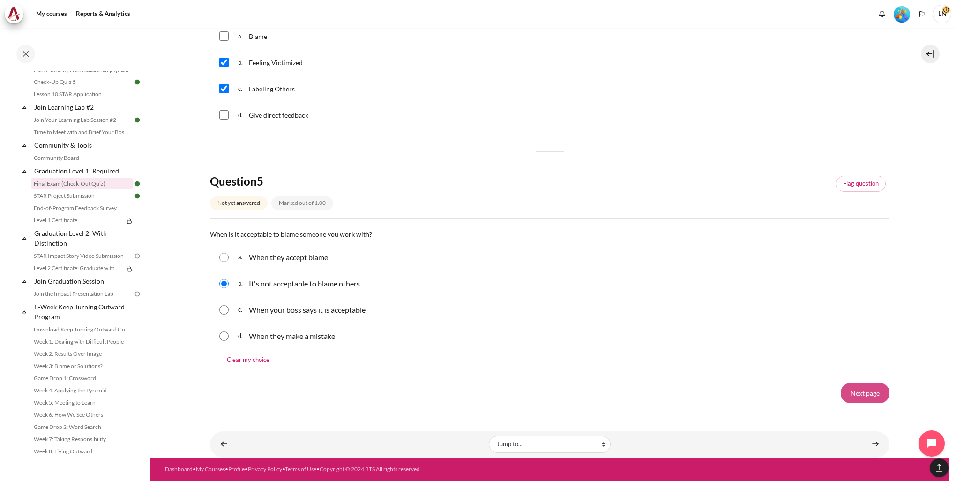
click at [715, 345] on input "Next page" at bounding box center [864, 393] width 49 height 20
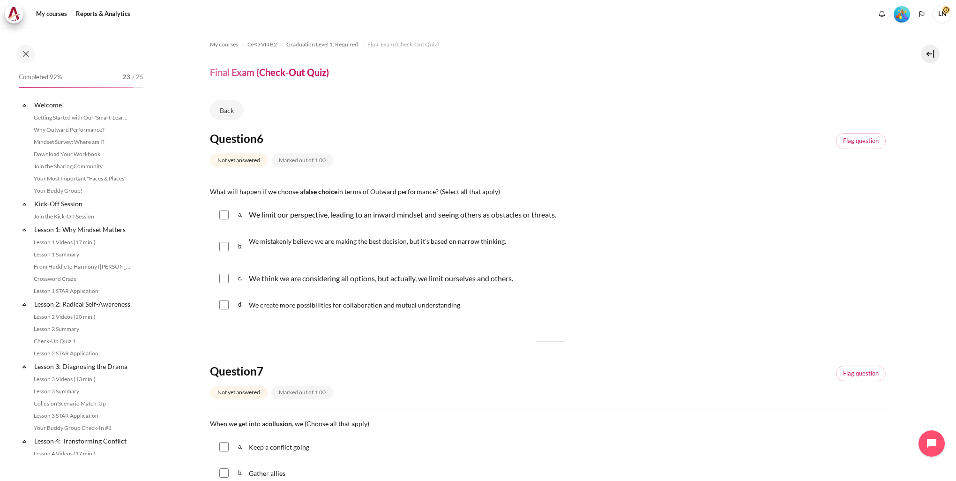
scroll to position [867, 0]
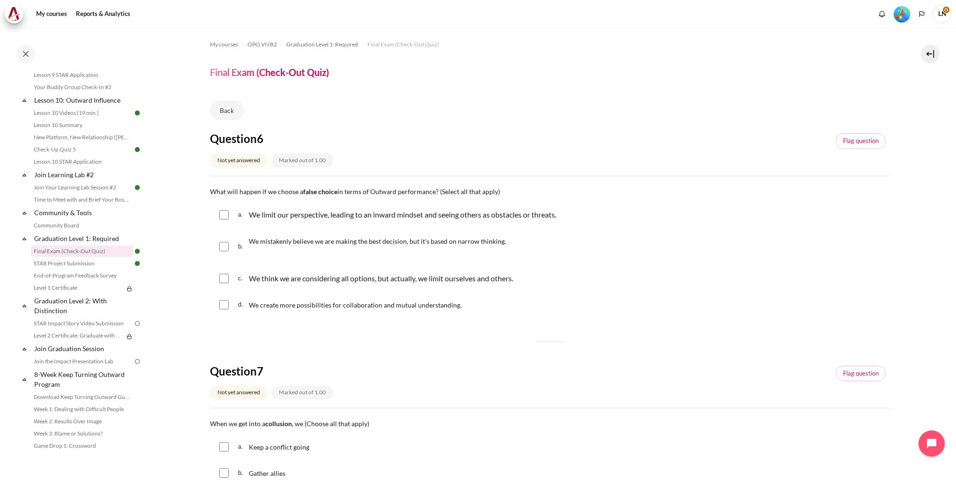
click at [221, 214] on input "Content" at bounding box center [223, 214] width 9 height 9
checkbox input "true"
click at [223, 251] on div "b. We mistakenly believe we are making the best decision, but it's based on nar…" at bounding box center [549, 247] width 679 height 36
click at [223, 249] on input "Content" at bounding box center [223, 246] width 9 height 9
checkbox input "true"
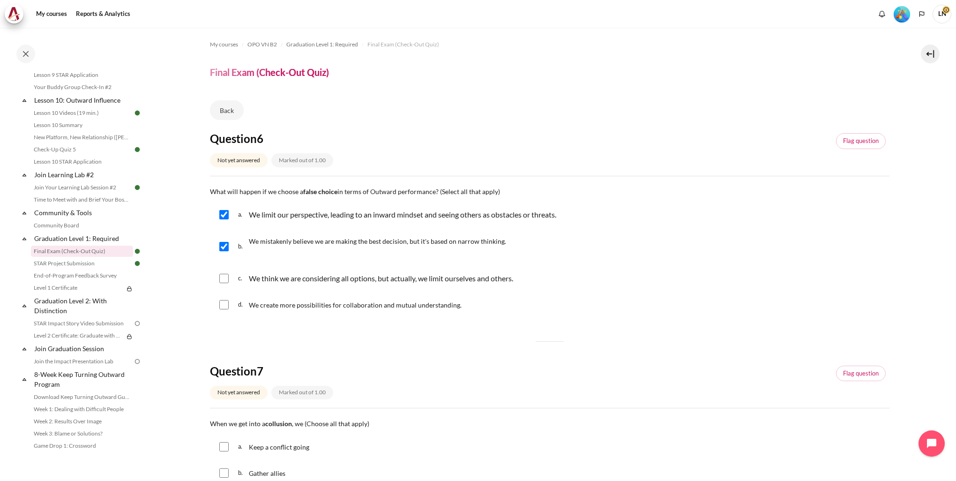
click at [223, 278] on input "Content" at bounding box center [223, 278] width 9 height 9
checkbox input "true"
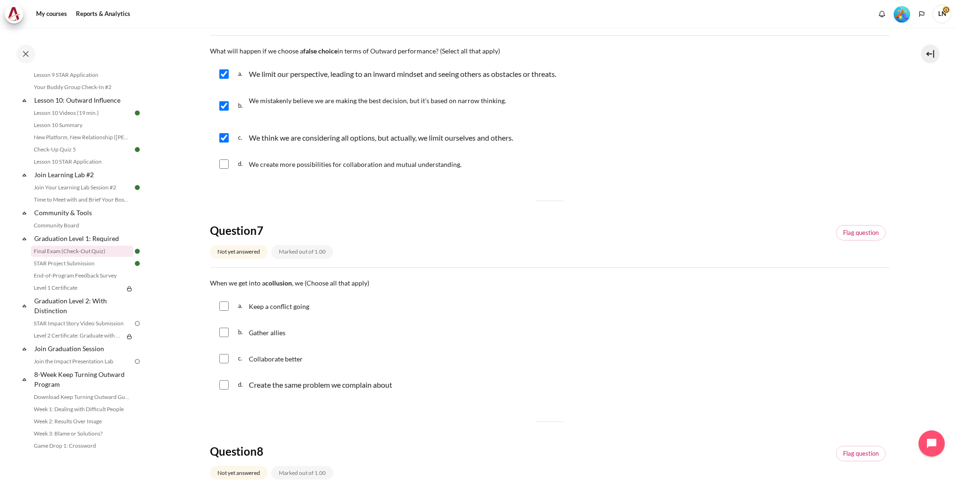
scroll to position [187, 0]
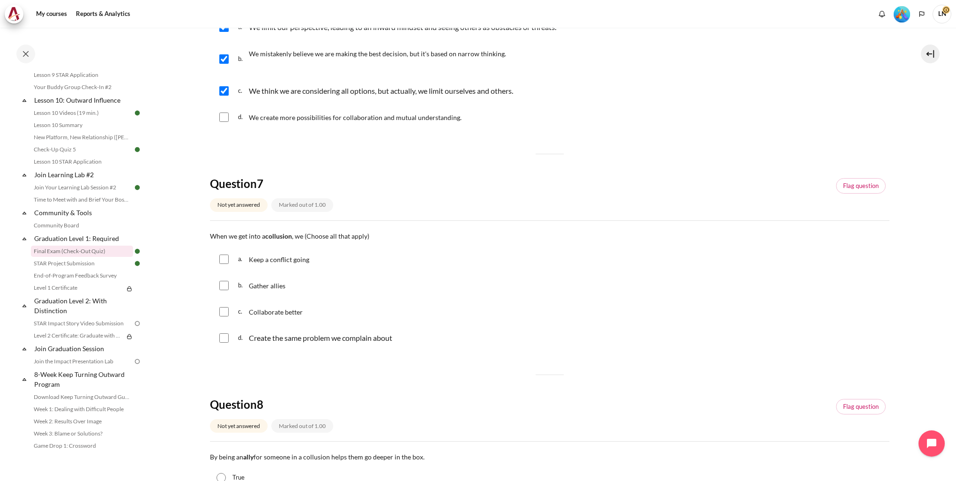
click at [228, 261] on input "Content" at bounding box center [223, 258] width 9 height 9
checkbox input "true"
click at [225, 286] on input "Content" at bounding box center [223, 285] width 9 height 9
checkbox input "true"
click at [224, 340] on input "Content" at bounding box center [223, 337] width 9 height 9
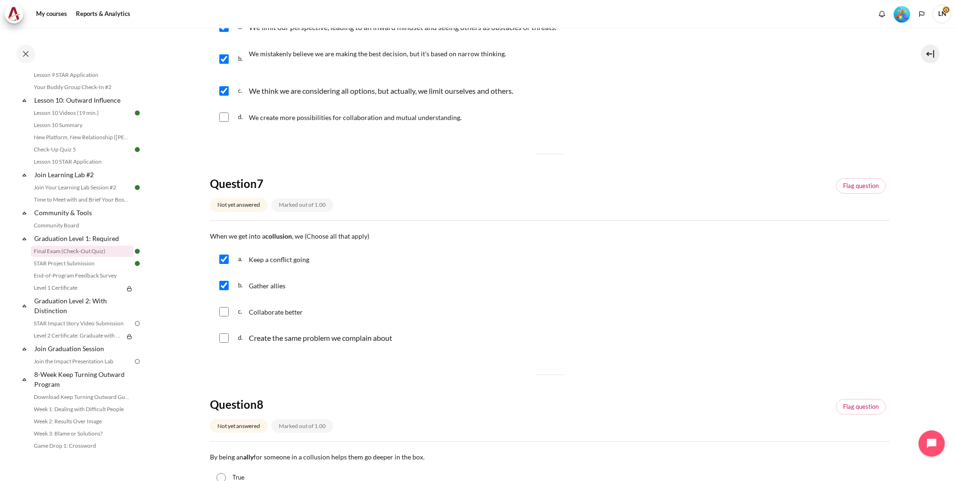
checkbox input "true"
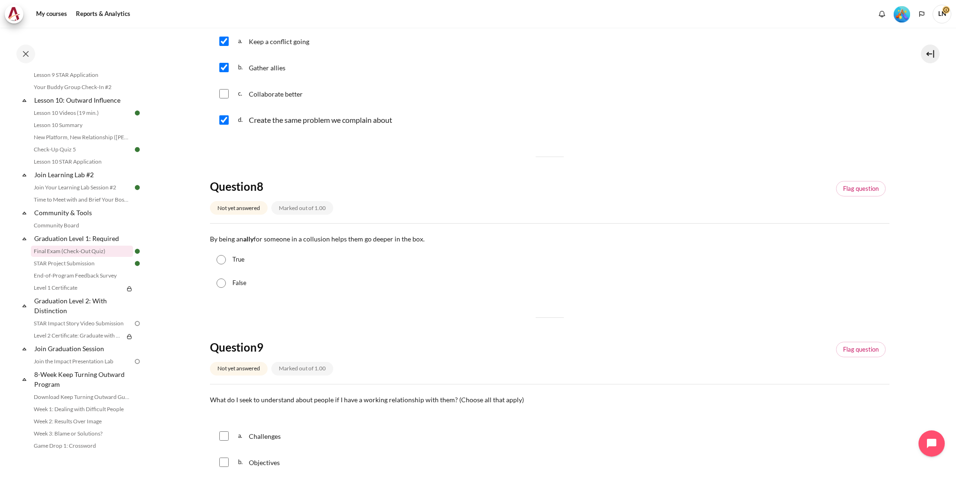
scroll to position [422, 0]
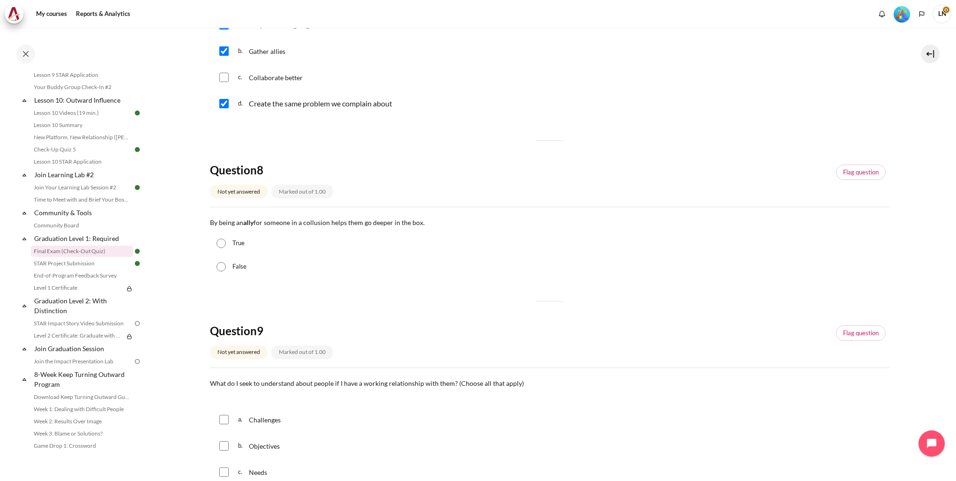
click at [223, 243] on input "True" at bounding box center [220, 242] width 9 height 9
radio input "true"
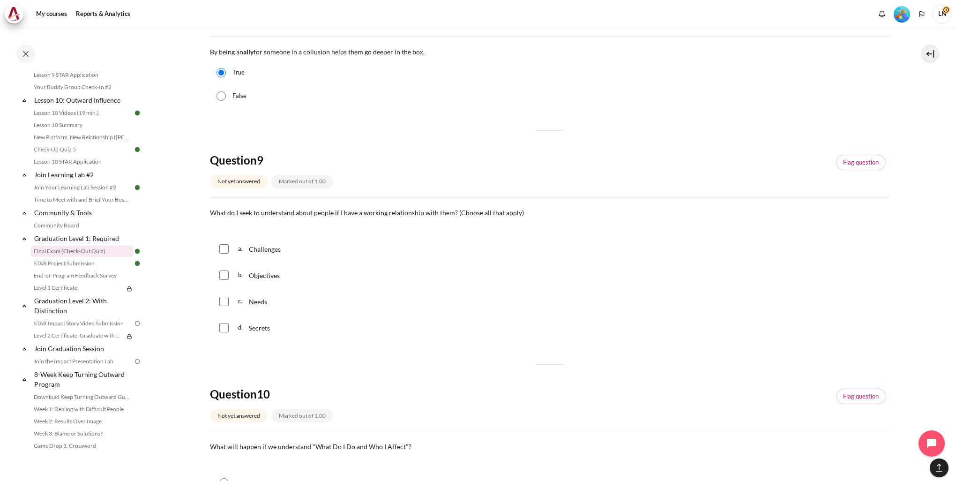
scroll to position [609, 0]
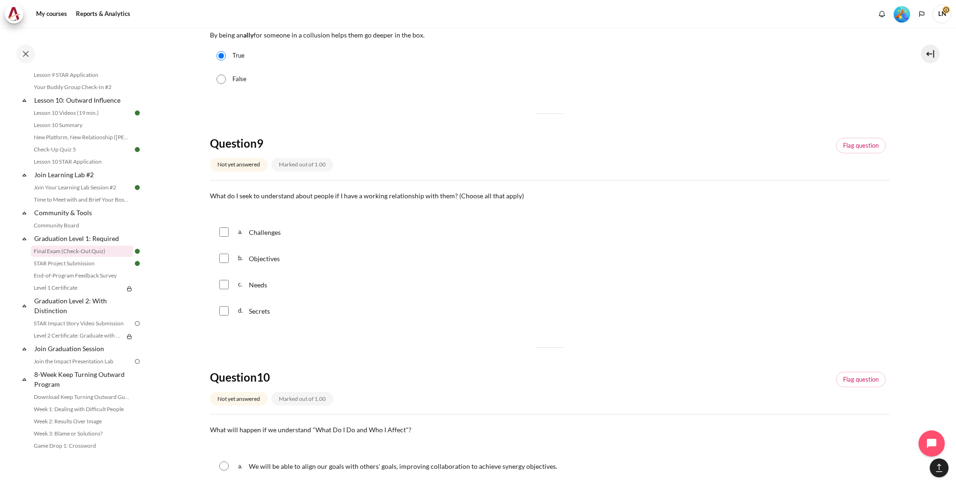
click at [223, 233] on input "Content" at bounding box center [223, 231] width 9 height 9
checkbox input "true"
click at [225, 260] on input "Content" at bounding box center [223, 257] width 9 height 9
checkbox input "true"
click at [225, 281] on input "Content" at bounding box center [223, 284] width 9 height 9
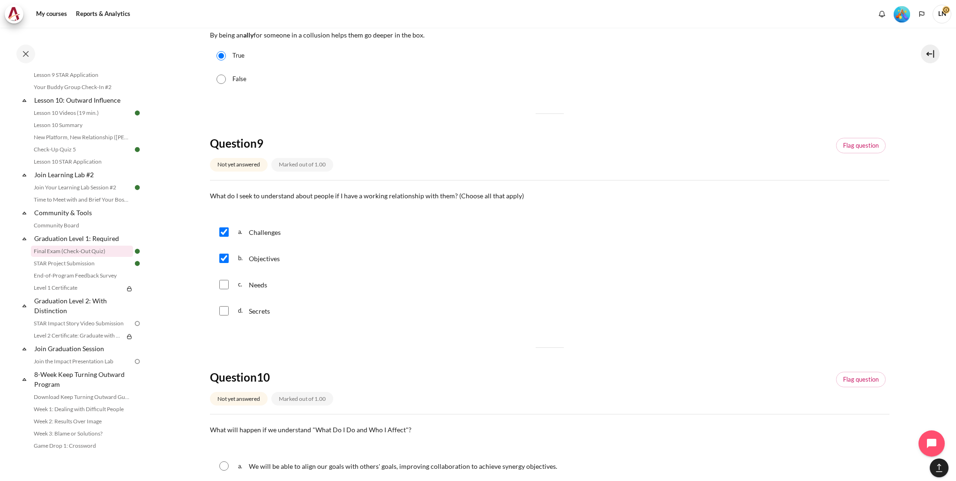
checkbox input "true"
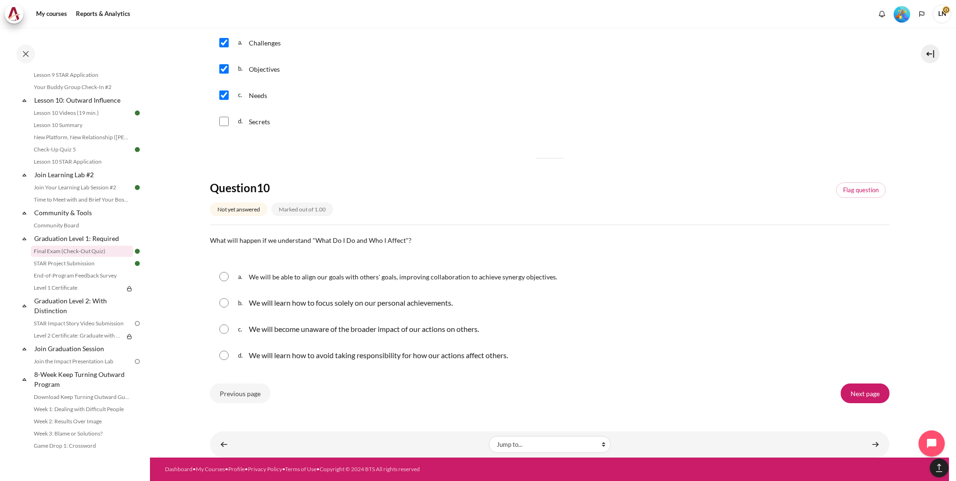
scroll to position [799, 0]
click at [223, 277] on input "Content" at bounding box center [223, 276] width 9 height 9
radio input "true"
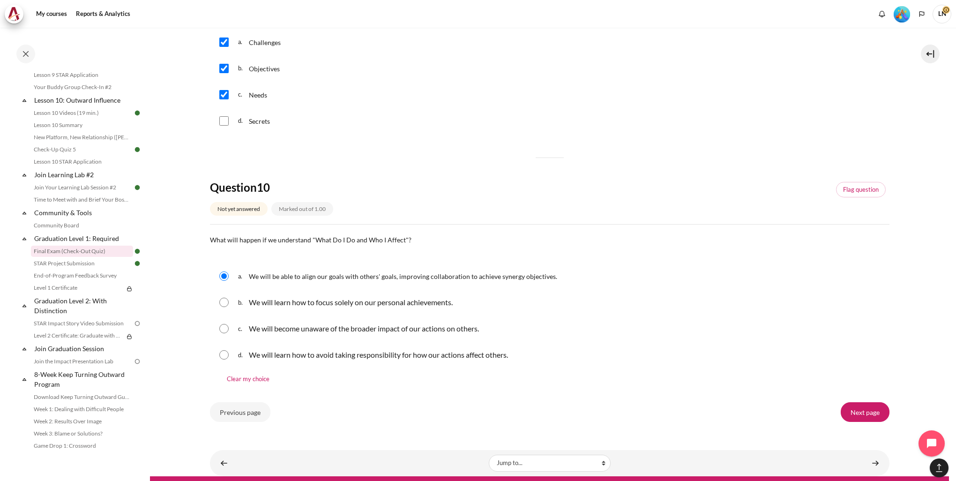
scroll to position [818, 0]
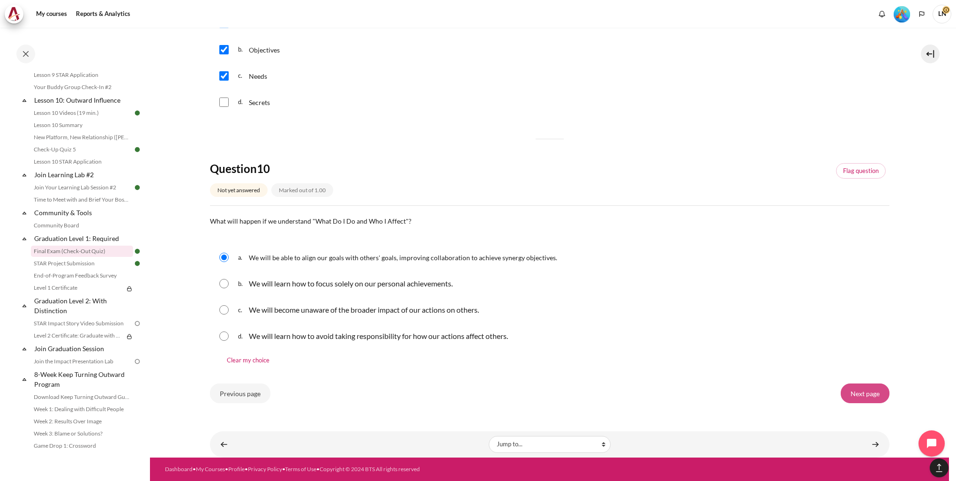
click at [867, 400] on input "Next page" at bounding box center [864, 393] width 49 height 20
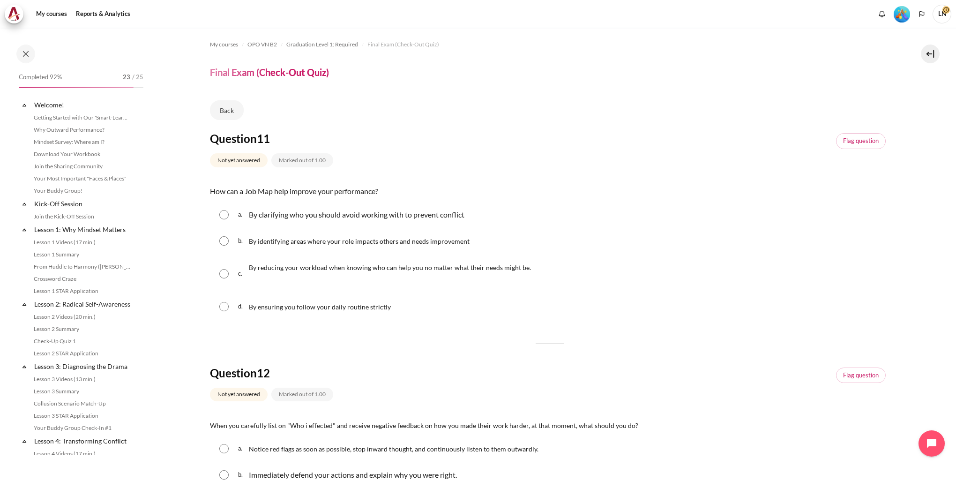
scroll to position [867, 0]
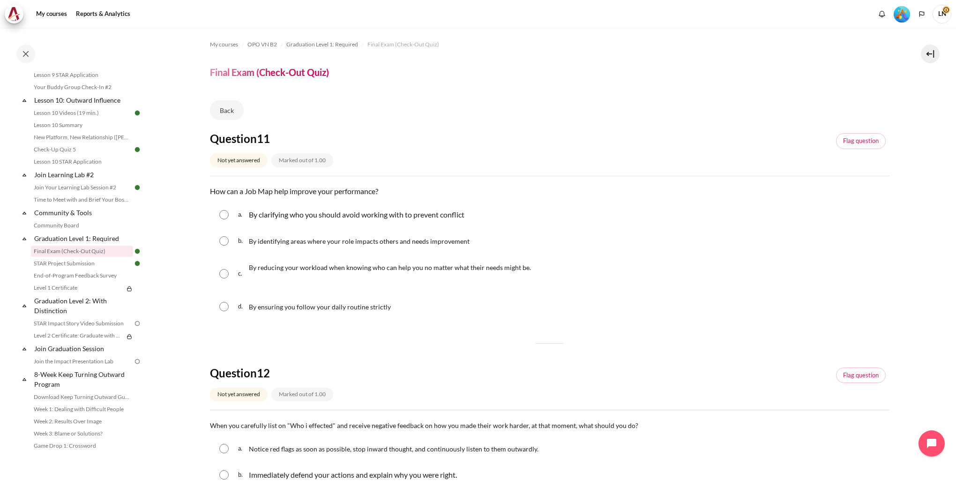
click at [225, 241] on input "Content" at bounding box center [223, 240] width 9 height 9
radio input "true"
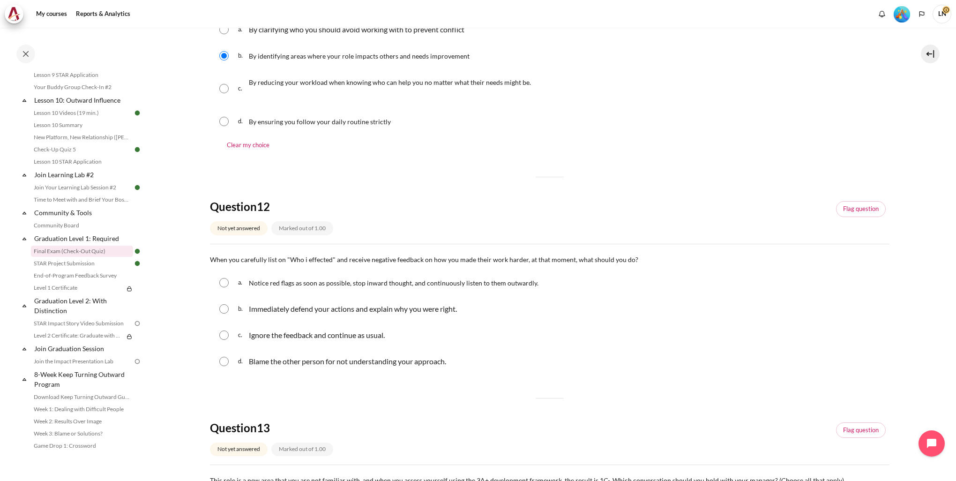
scroll to position [187, 0]
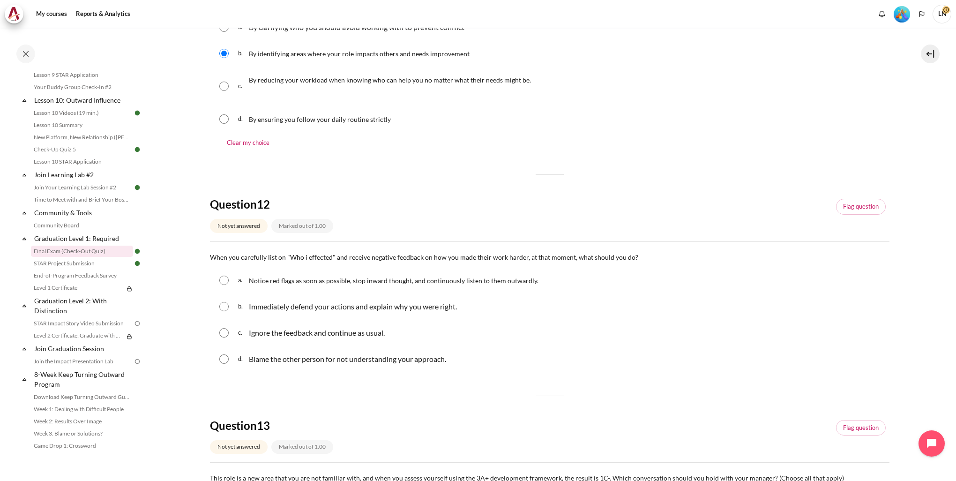
click at [223, 283] on input "Content" at bounding box center [223, 279] width 9 height 9
radio input "true"
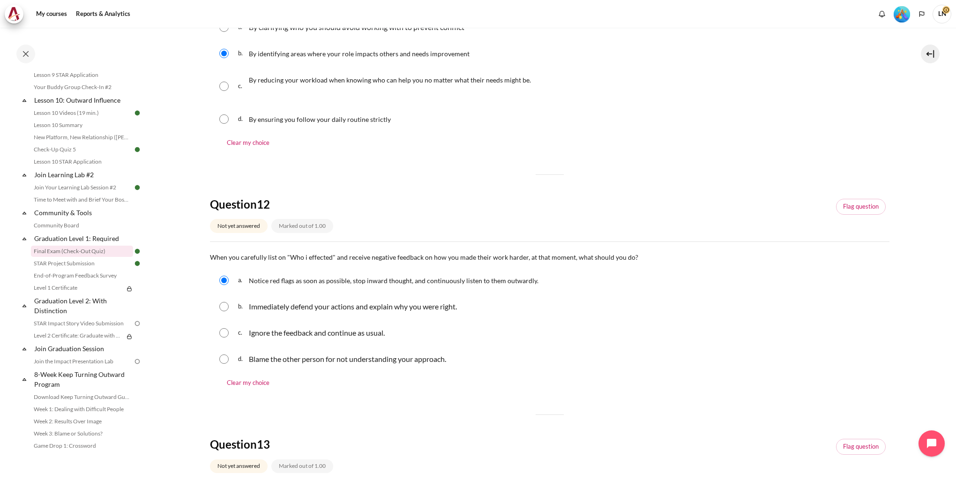
click at [593, 349] on div "d. Blame the other person for not understanding your approach." at bounding box center [549, 359] width 679 height 24
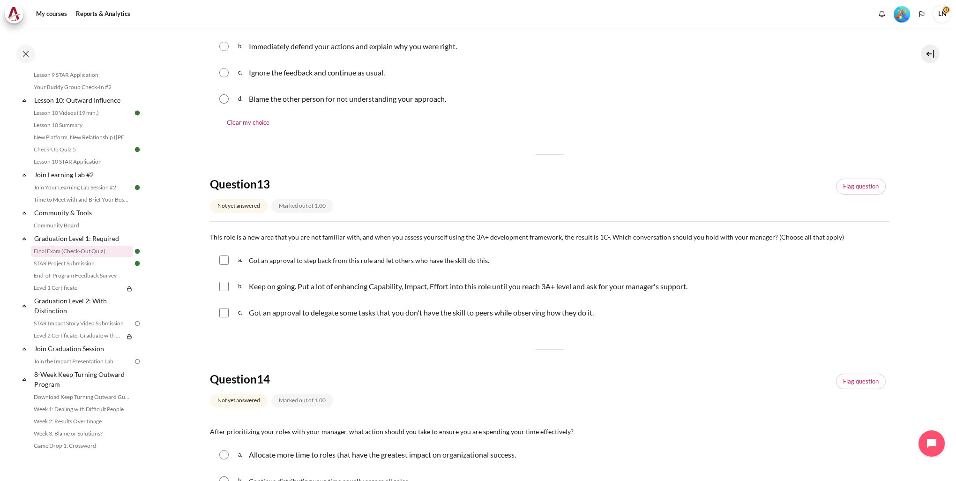
scroll to position [468, 0]
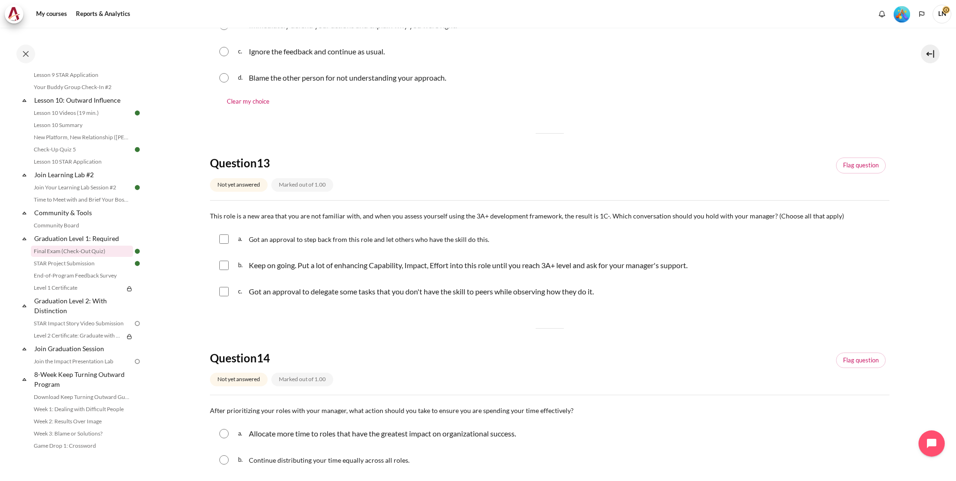
click at [222, 239] on input "Content" at bounding box center [223, 238] width 9 height 9
checkbox input "true"
drag, startPoint x: 223, startPoint y: 266, endPoint x: 220, endPoint y: 281, distance: 15.9
click at [223, 266] on input "Content" at bounding box center [223, 264] width 9 height 9
checkbox input "true"
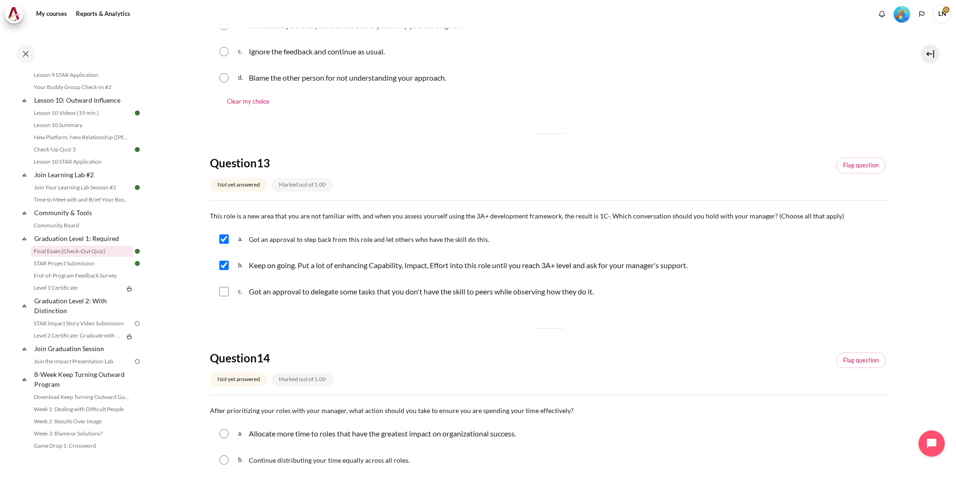
click at [220, 292] on input "Content" at bounding box center [223, 291] width 9 height 9
checkbox input "true"
click at [655, 311] on div "Question 11 Not yet answered Marked out of 1.00 Flag question Question text How…" at bounding box center [549, 222] width 679 height 1118
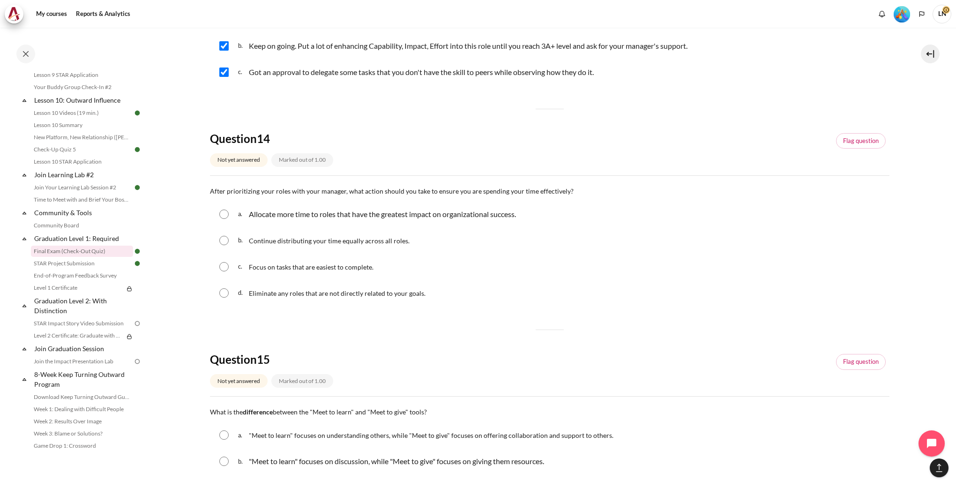
scroll to position [703, 0]
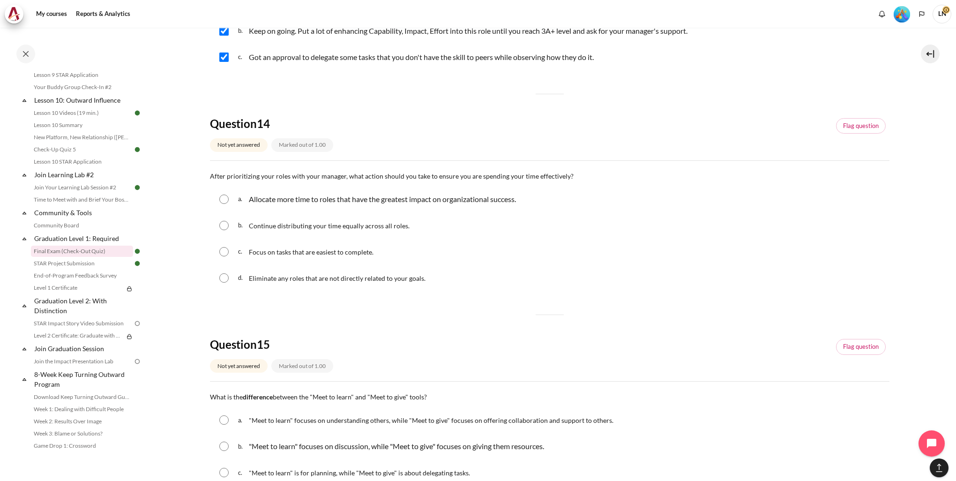
click at [222, 200] on input "Content" at bounding box center [223, 198] width 9 height 9
radio input "true"
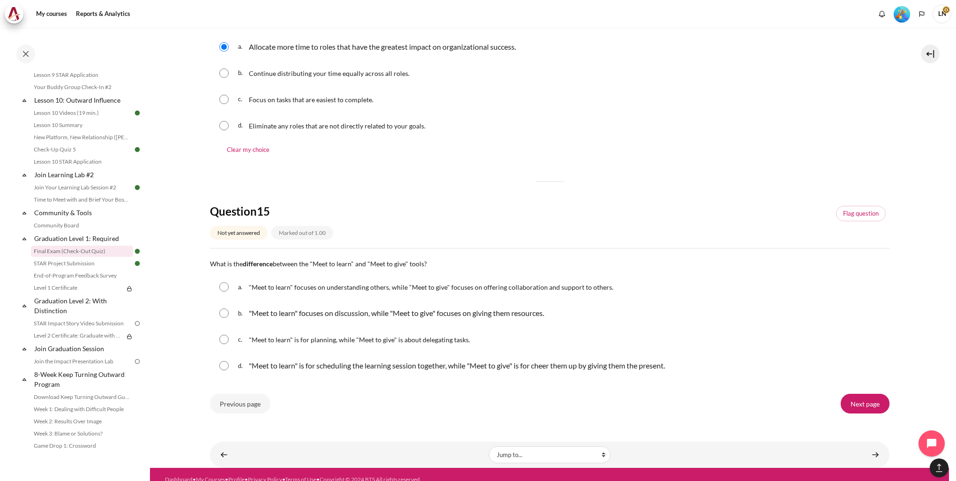
scroll to position [866, 0]
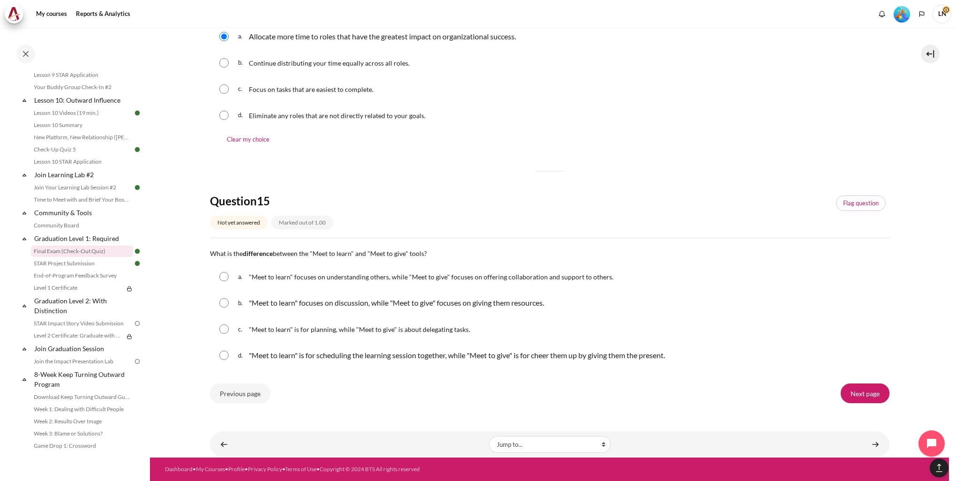
click at [221, 276] on input "Content" at bounding box center [223, 276] width 9 height 9
radio input "true"
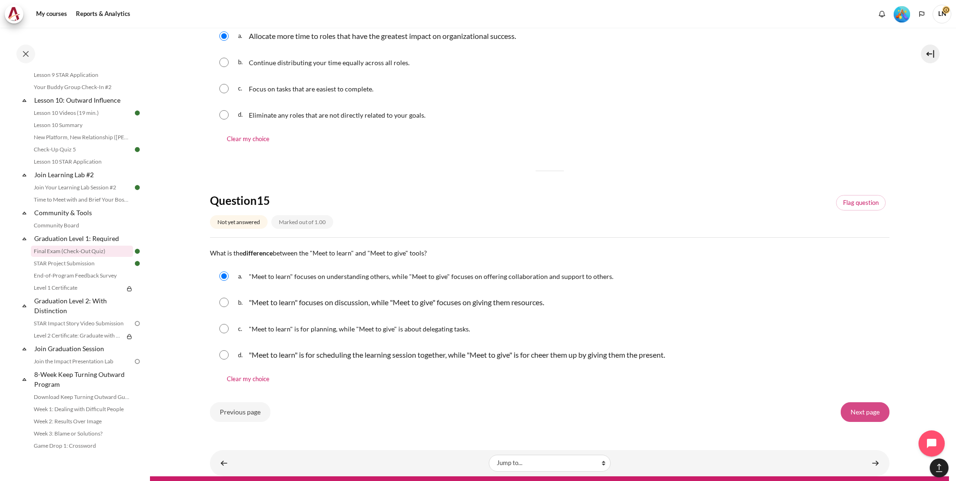
click at [855, 411] on input "Next page" at bounding box center [864, 412] width 49 height 20
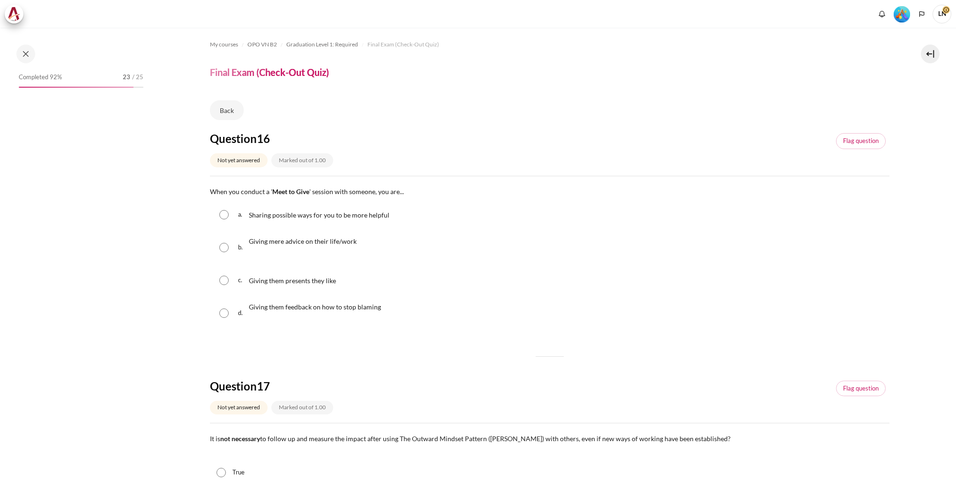
scroll to position [867, 0]
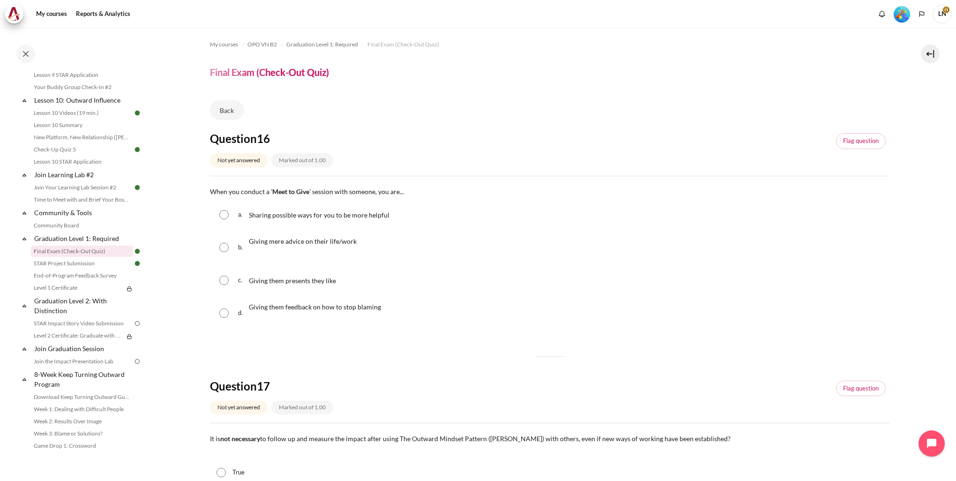
click at [262, 216] on span "Sharing possible ways for you to be more helpful" at bounding box center [319, 215] width 141 height 8
radio input "true"
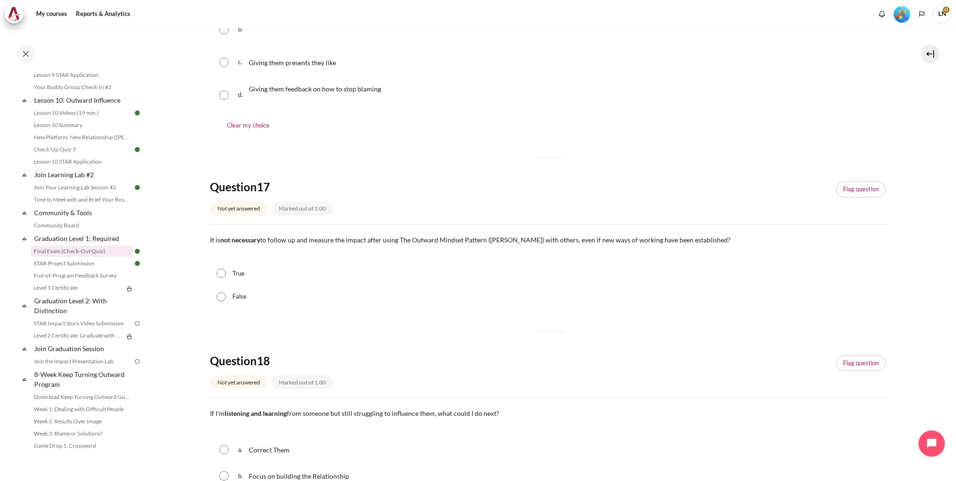
scroll to position [234, 0]
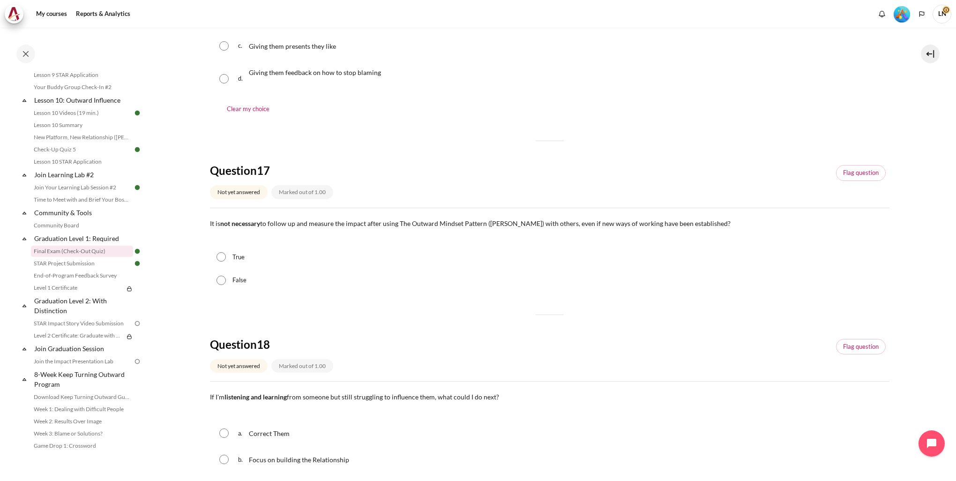
click at [229, 278] on div "False" at bounding box center [549, 279] width 679 height 23
click at [221, 282] on input "False" at bounding box center [220, 279] width 9 height 9
radio input "true"
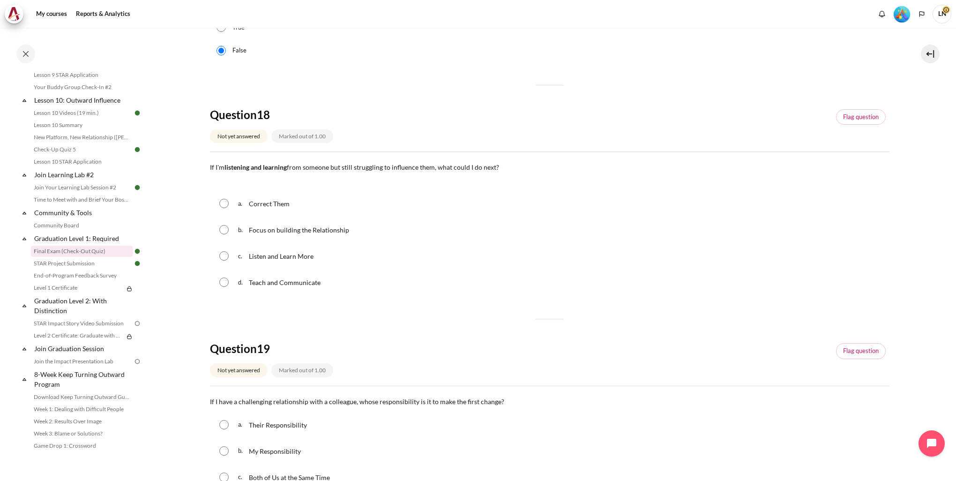
scroll to position [468, 0]
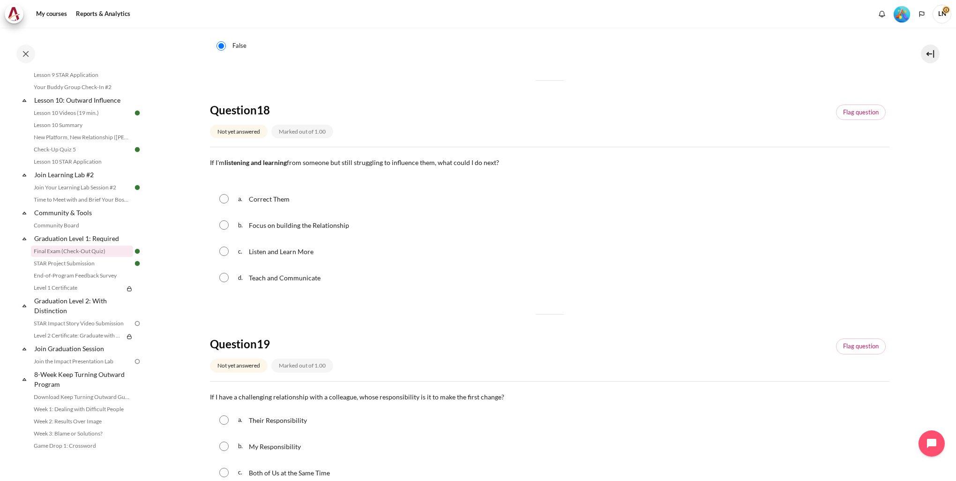
click at [245, 225] on span "b." at bounding box center [242, 224] width 9 height 15
radio input "true"
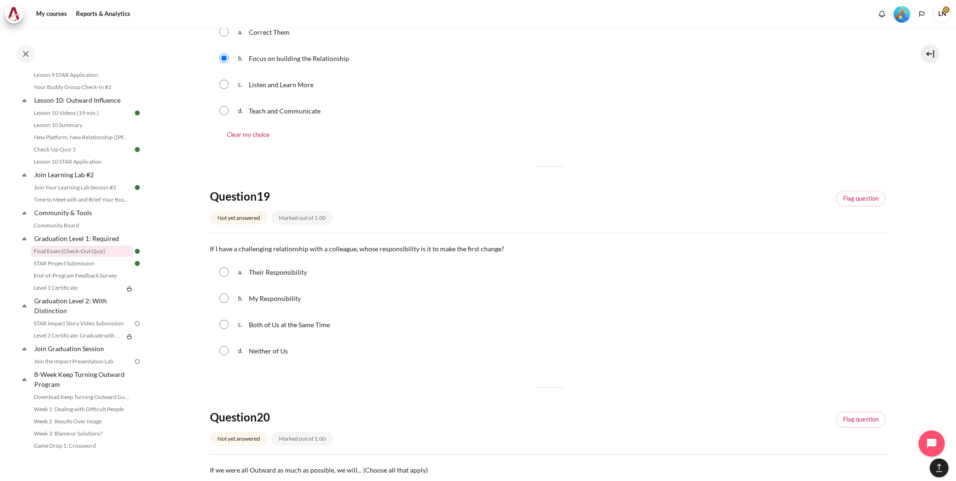
scroll to position [656, 0]
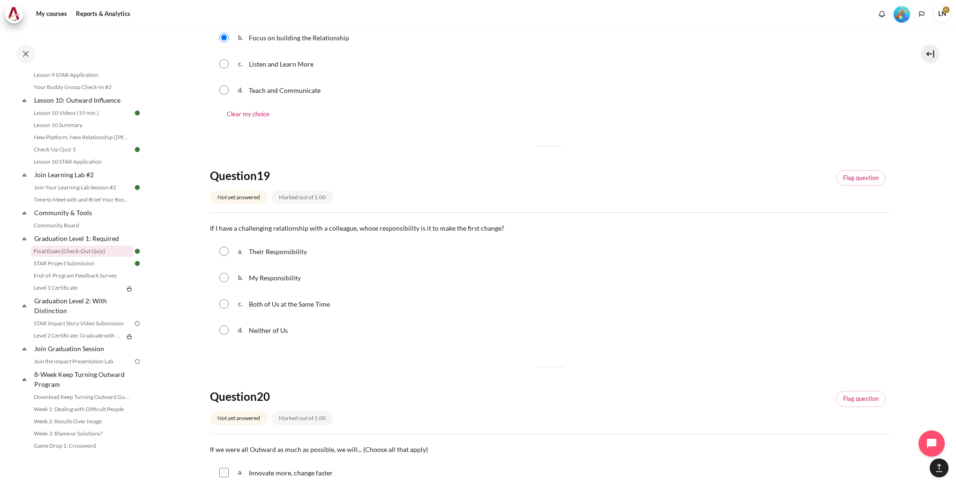
click at [259, 282] on p "My Responsibility" at bounding box center [275, 277] width 53 height 11
radio input "true"
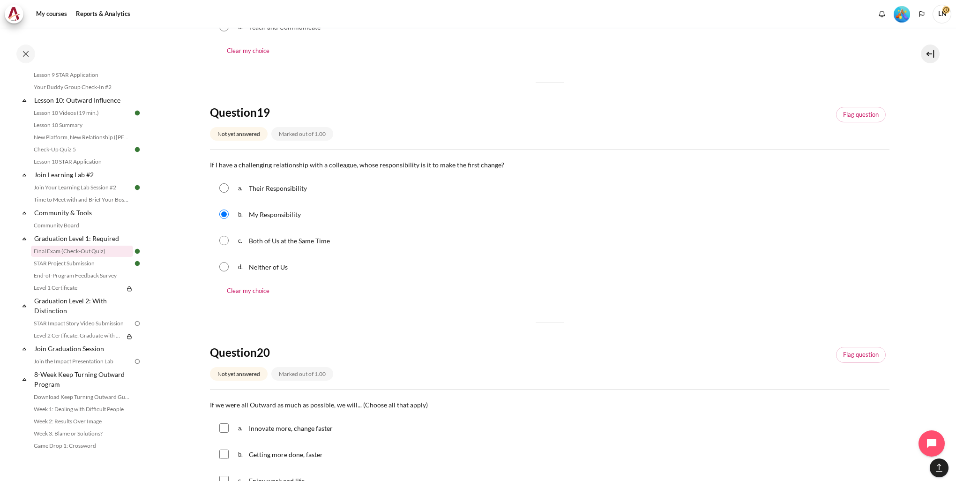
scroll to position [843, 0]
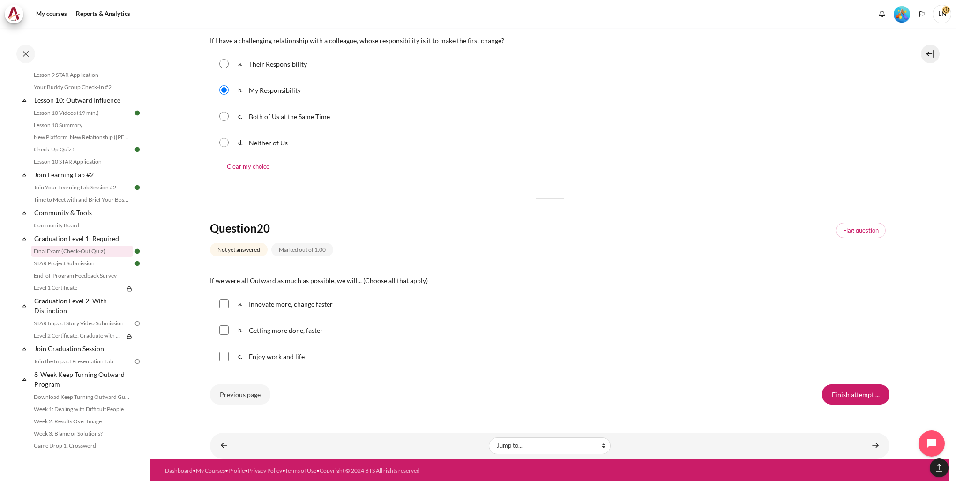
click at [227, 303] on input "Content" at bounding box center [223, 303] width 9 height 9
checkbox input "true"
click at [222, 331] on input "Content" at bounding box center [223, 329] width 9 height 9
checkbox input "true"
click at [223, 353] on input "Content" at bounding box center [223, 355] width 9 height 9
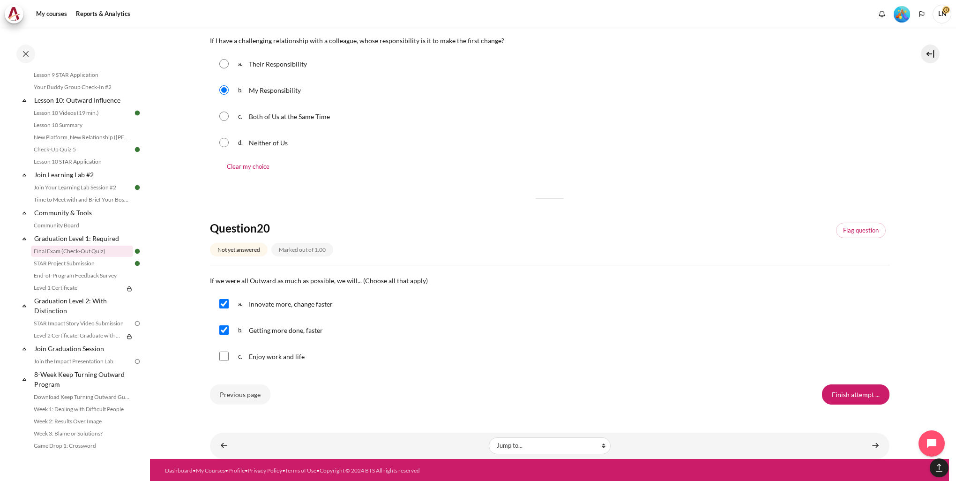
checkbox input "true"
click at [854, 393] on input "Finish attempt ..." at bounding box center [855, 394] width 67 height 20
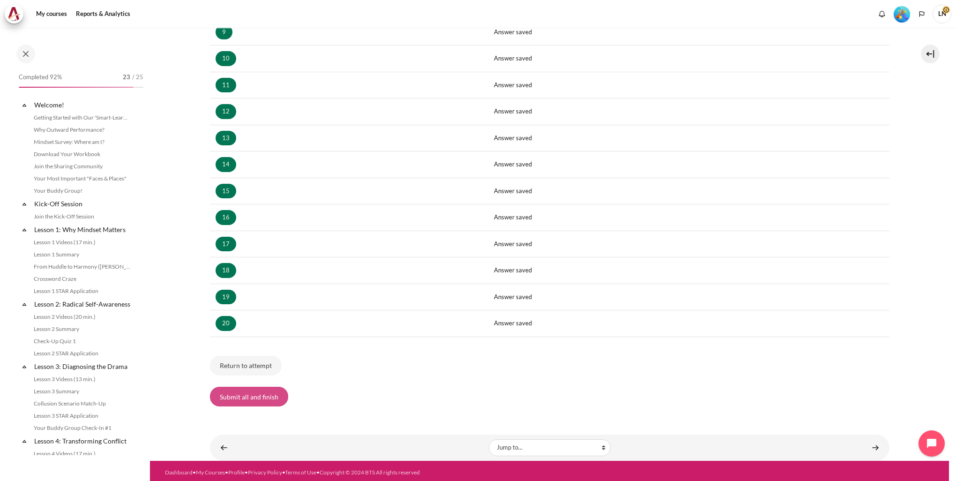
scroll to position [867, 0]
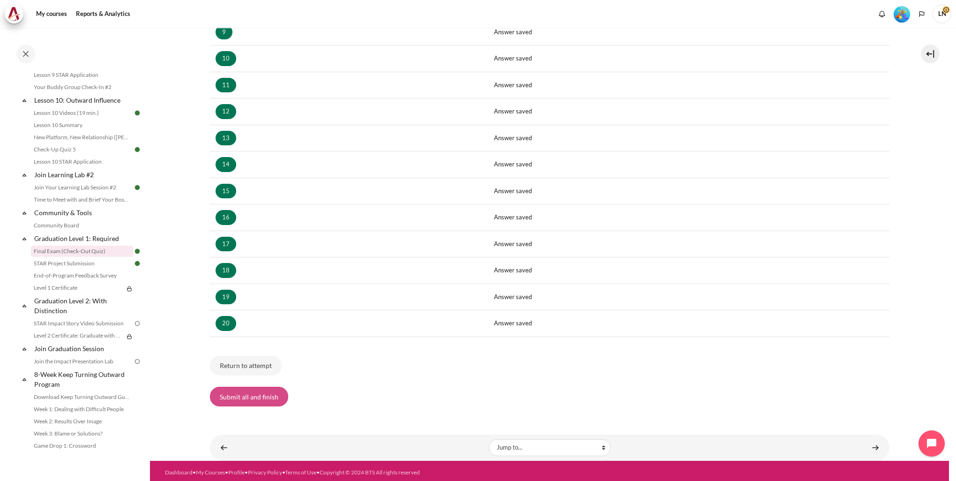
click at [251, 395] on button "Submit all and finish" at bounding box center [249, 396] width 78 height 20
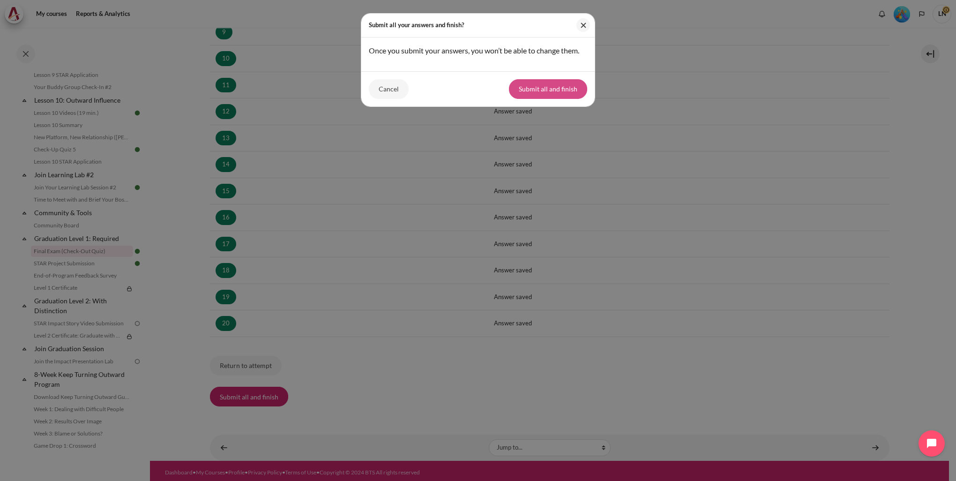
click at [570, 90] on button "Submit all and finish" at bounding box center [548, 89] width 78 height 20
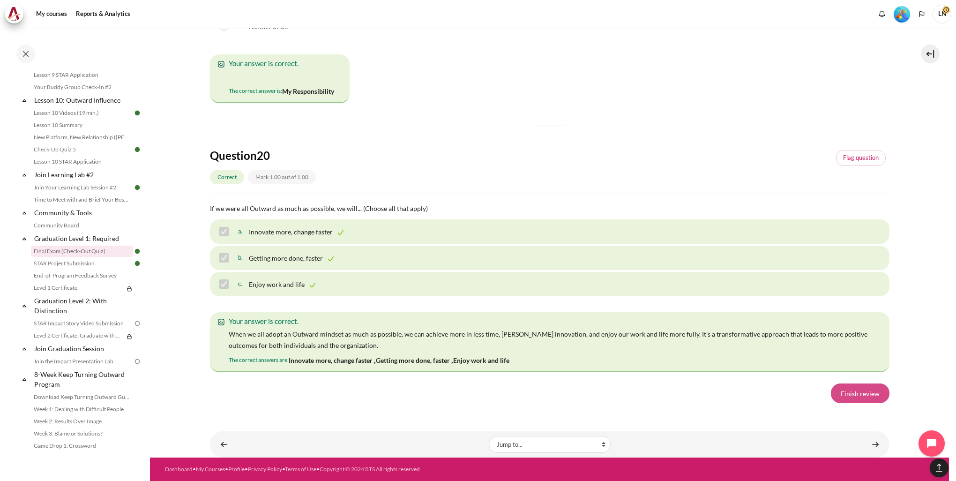
scroll to position [6472, 0]
click at [852, 392] on link "Finish review" at bounding box center [859, 393] width 59 height 20
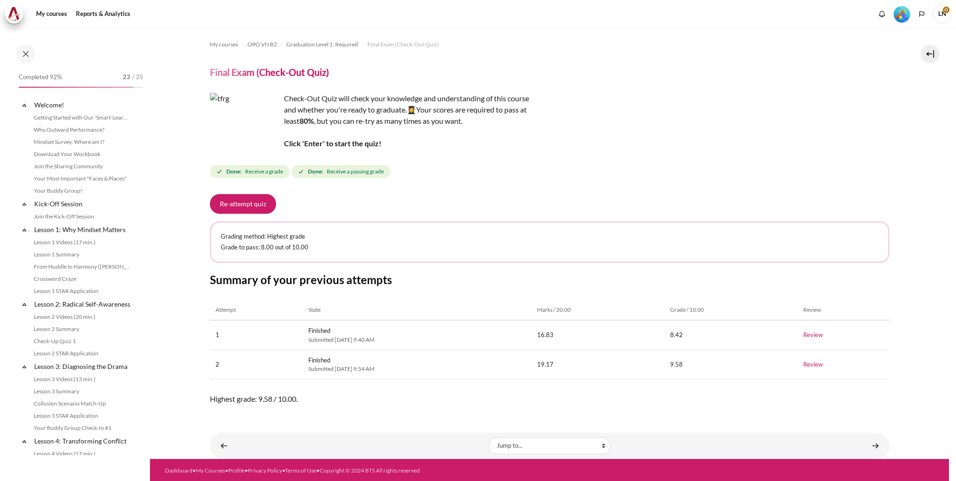
scroll to position [867, 0]
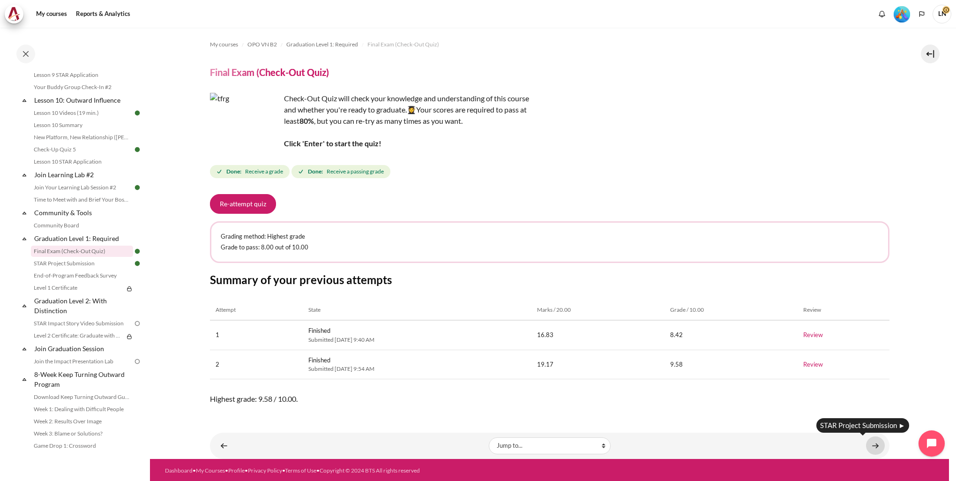
click at [868, 441] on link "Content" at bounding box center [875, 445] width 19 height 18
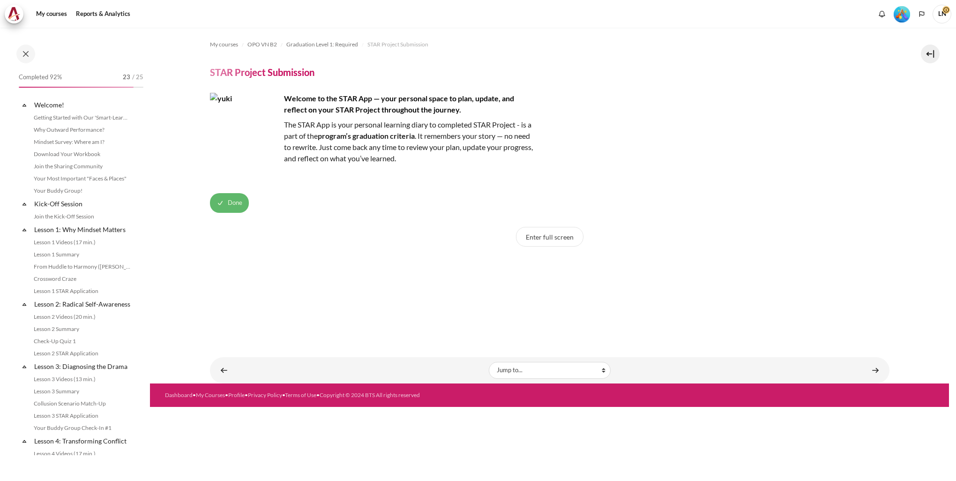
scroll to position [879, 0]
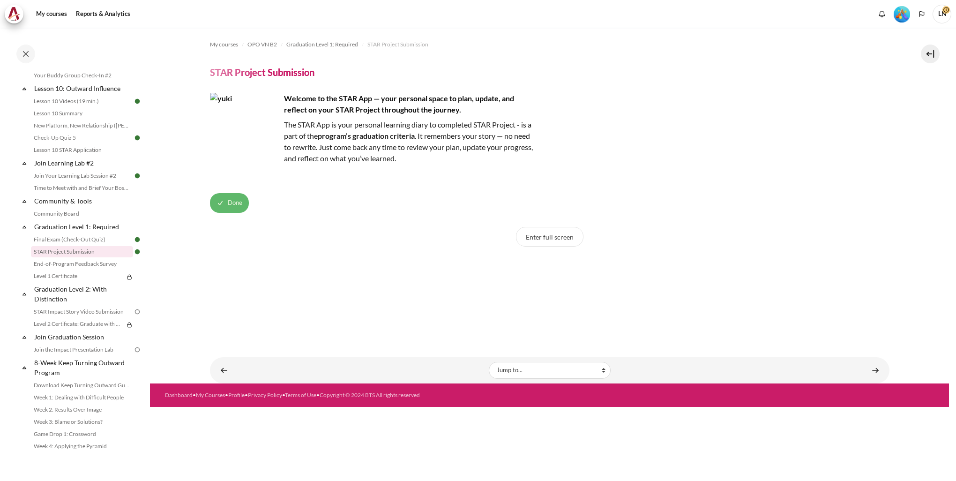
click at [224, 204] on button "Done" at bounding box center [229, 203] width 39 height 20
click at [555, 237] on button "Enter full screen" at bounding box center [549, 237] width 67 height 20
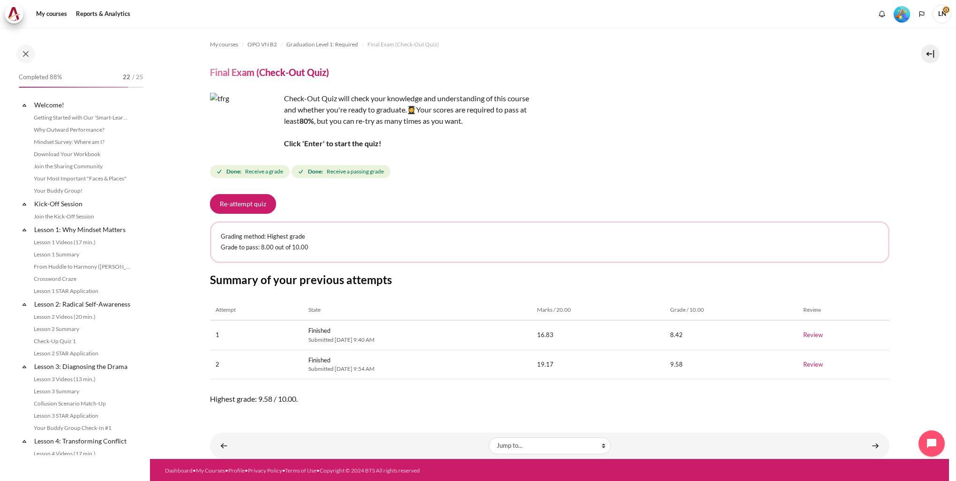
scroll to position [815, 0]
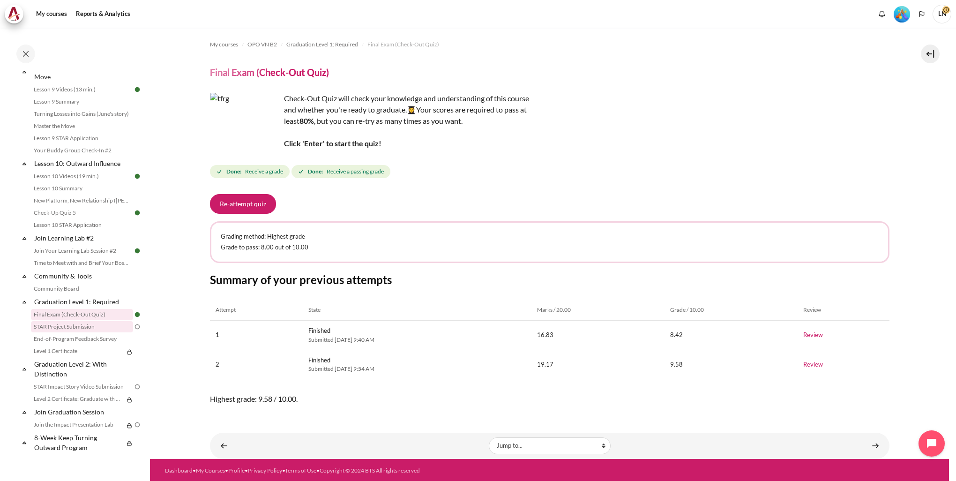
click at [74, 325] on link "STAR Project Submission" at bounding box center [82, 326] width 102 height 11
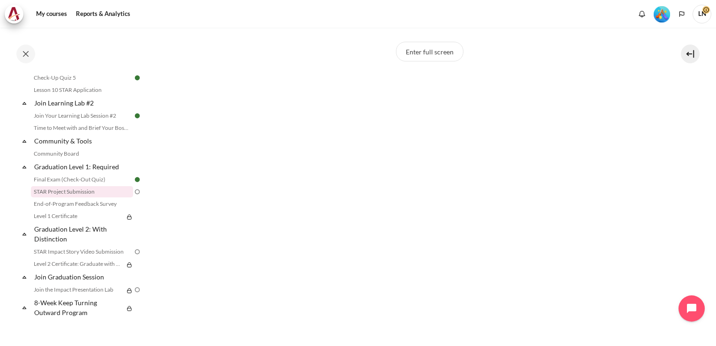
scroll to position [141, 0]
click at [432, 97] on button "Enter full screen" at bounding box center [429, 96] width 67 height 20
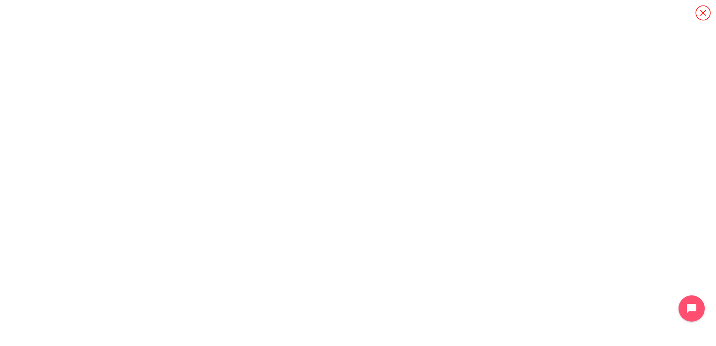
scroll to position [0, 0]
